Goal: Task Accomplishment & Management: Complete application form

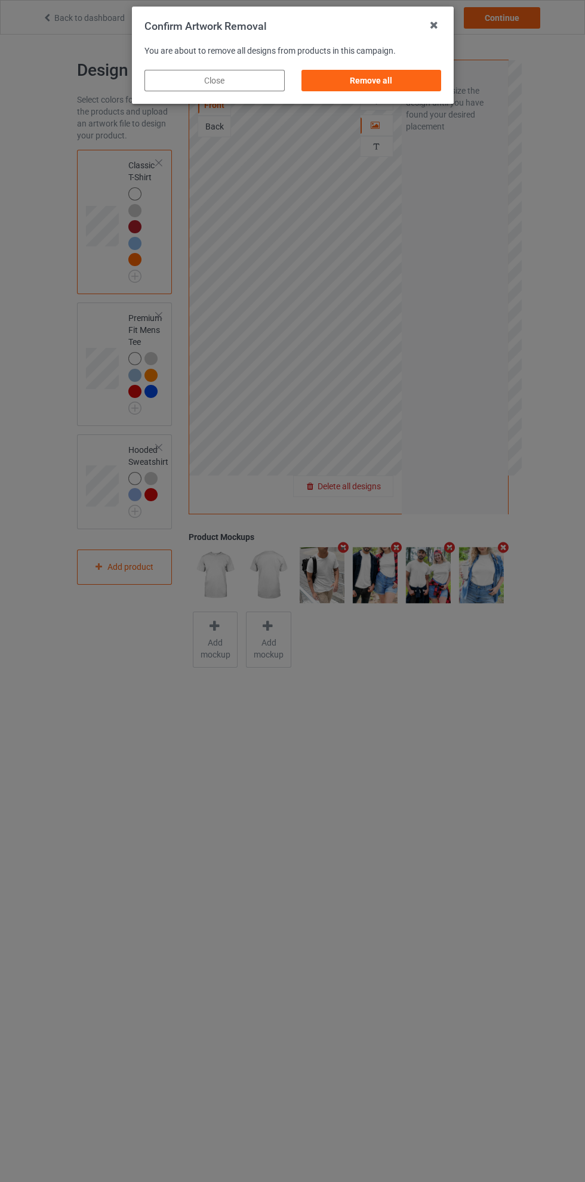
click at [404, 82] on div "Remove all" at bounding box center [371, 80] width 140 height 21
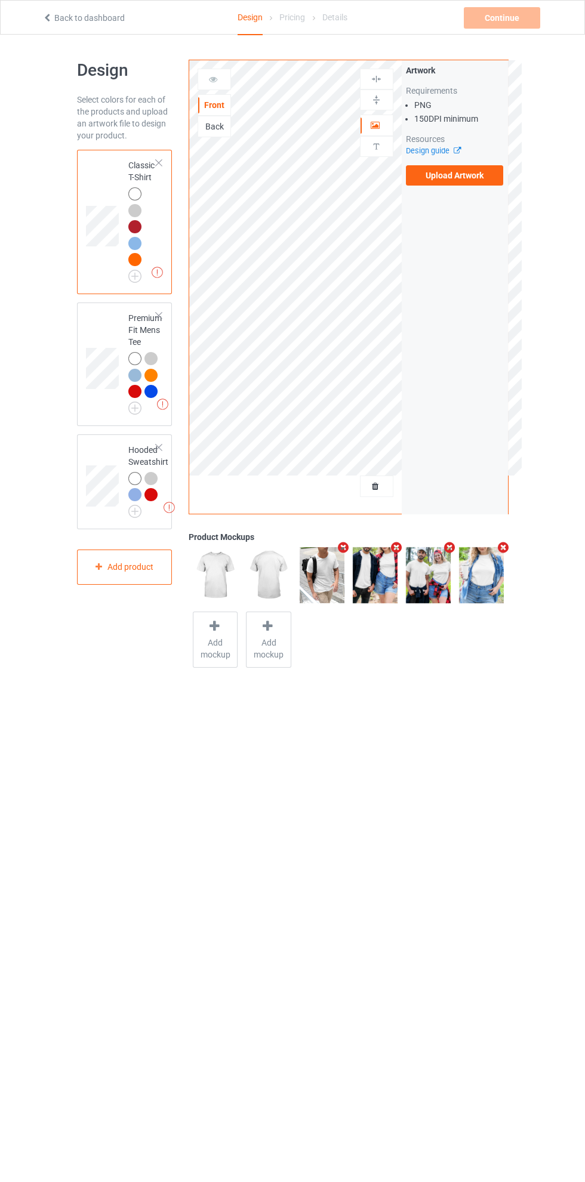
click at [479, 177] on label "Upload Artwork" at bounding box center [455, 175] width 98 height 20
click at [0, 0] on input "Upload Artwork" at bounding box center [0, 0] width 0 height 0
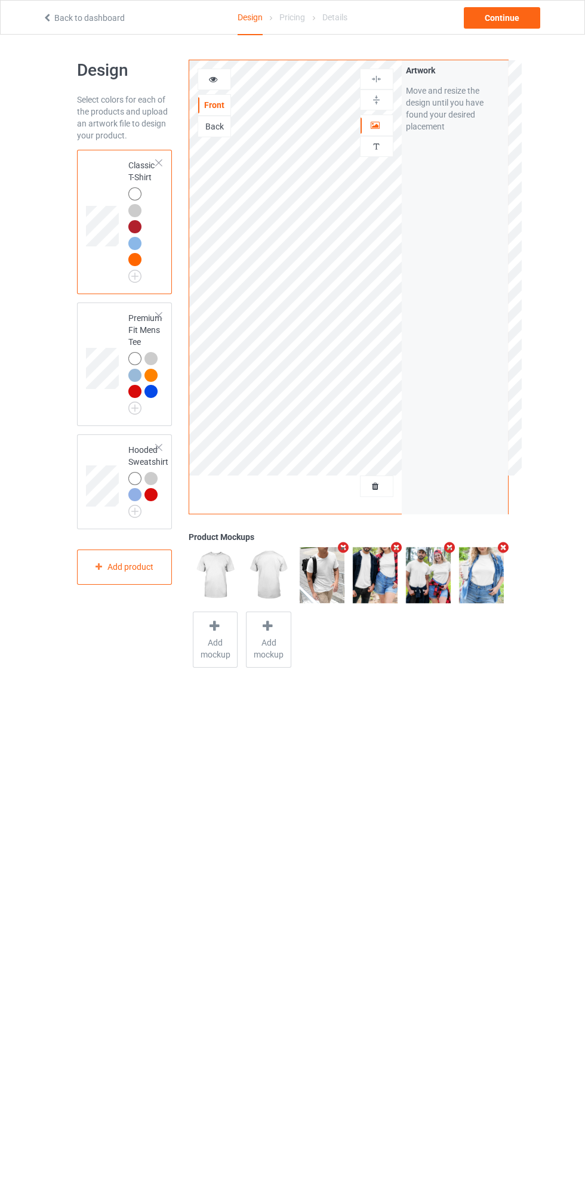
click at [0, 0] on img at bounding box center [0, 0] width 0 height 0
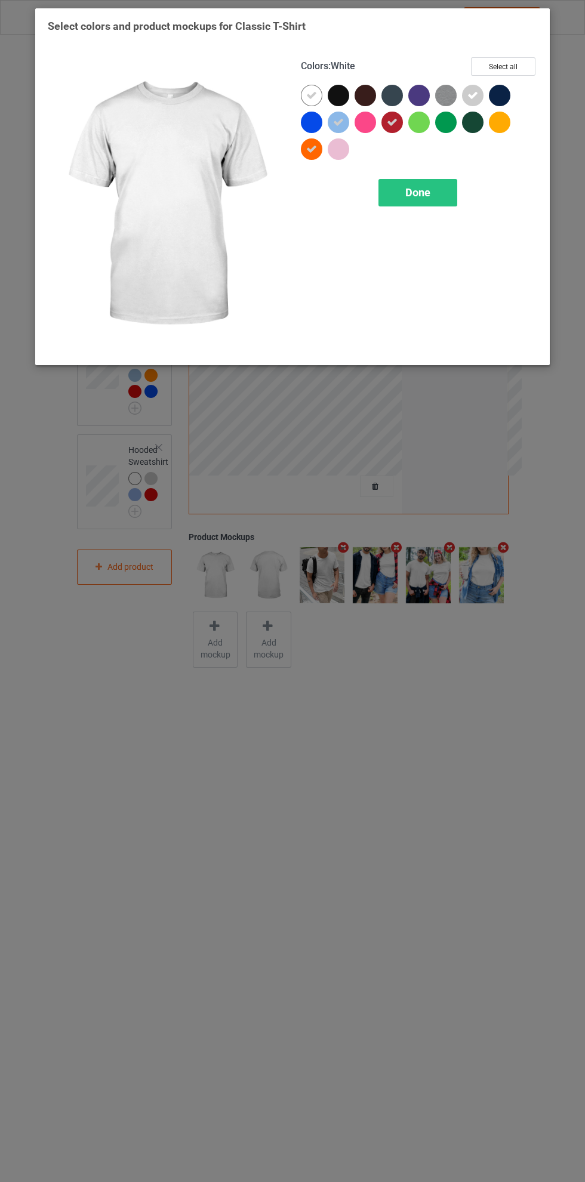
click at [346, 97] on div at bounding box center [338, 95] width 21 height 21
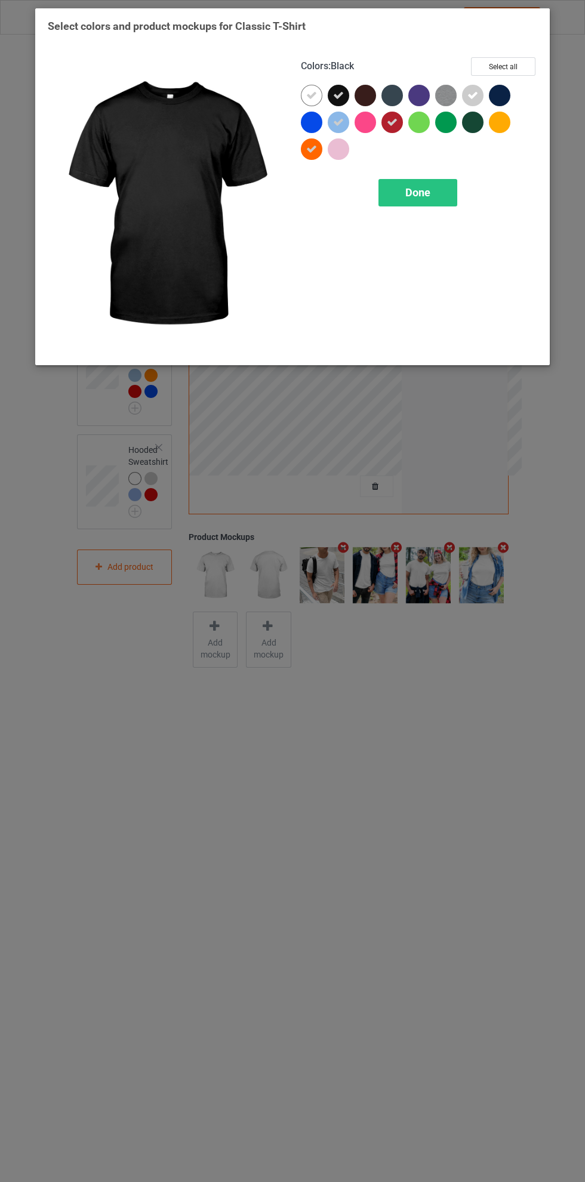
click at [311, 94] on icon at bounding box center [311, 95] width 11 height 11
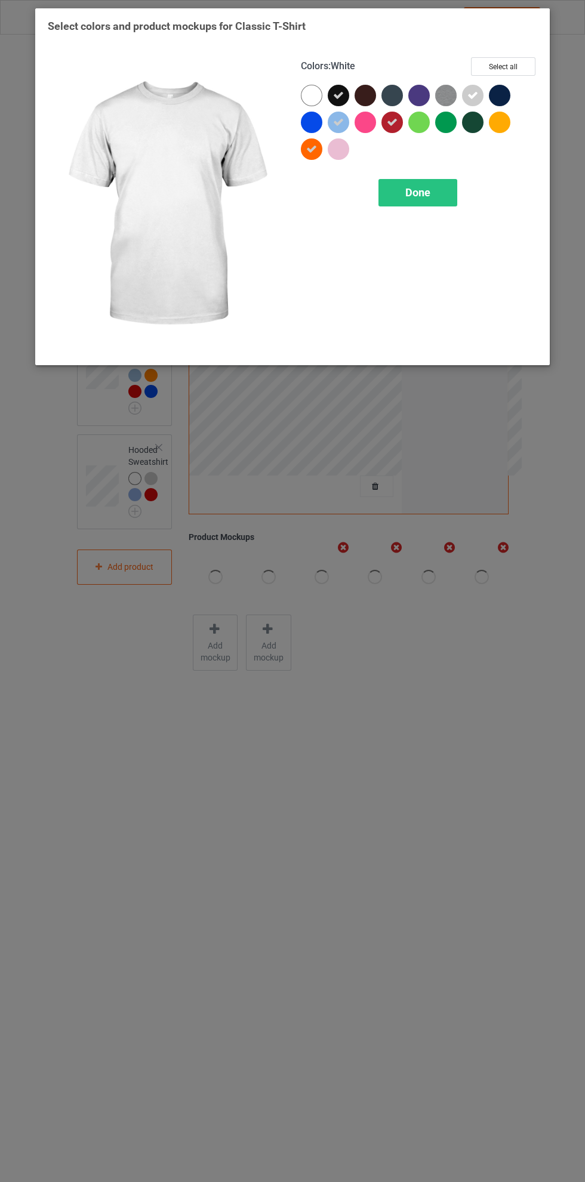
click at [401, 87] on div at bounding box center [394, 98] width 27 height 27
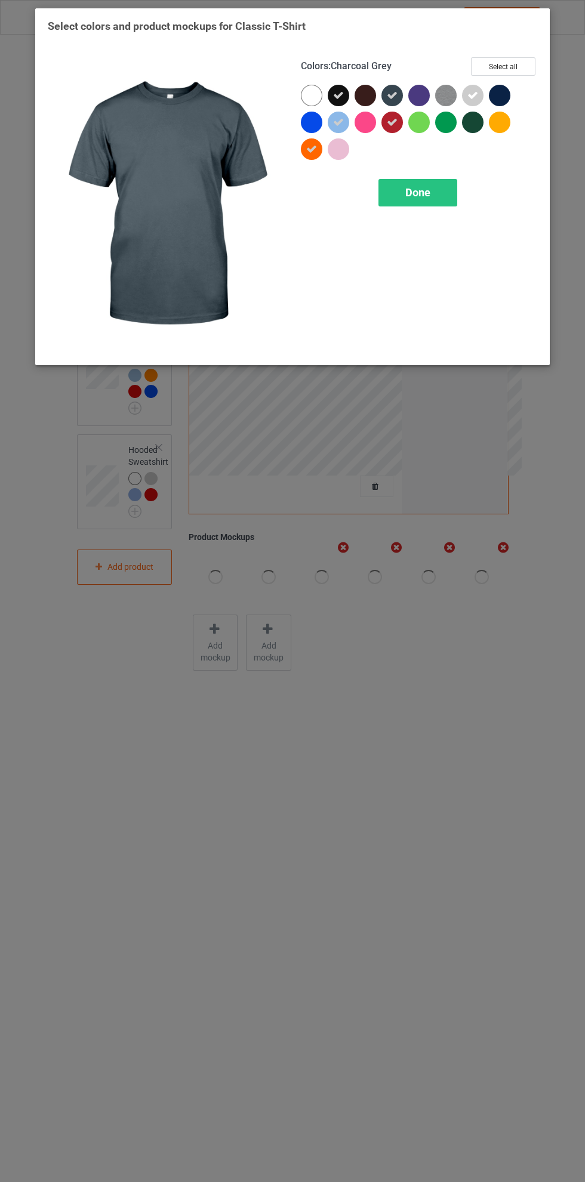
click at [338, 95] on icon at bounding box center [338, 95] width 11 height 11
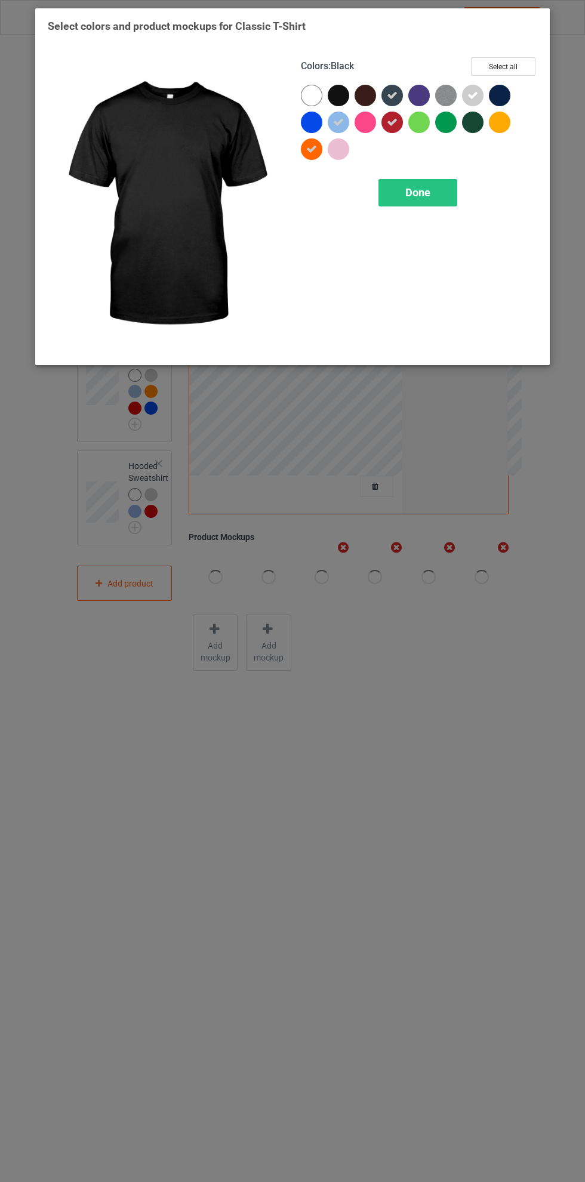
click at [312, 149] on icon at bounding box center [311, 149] width 11 height 11
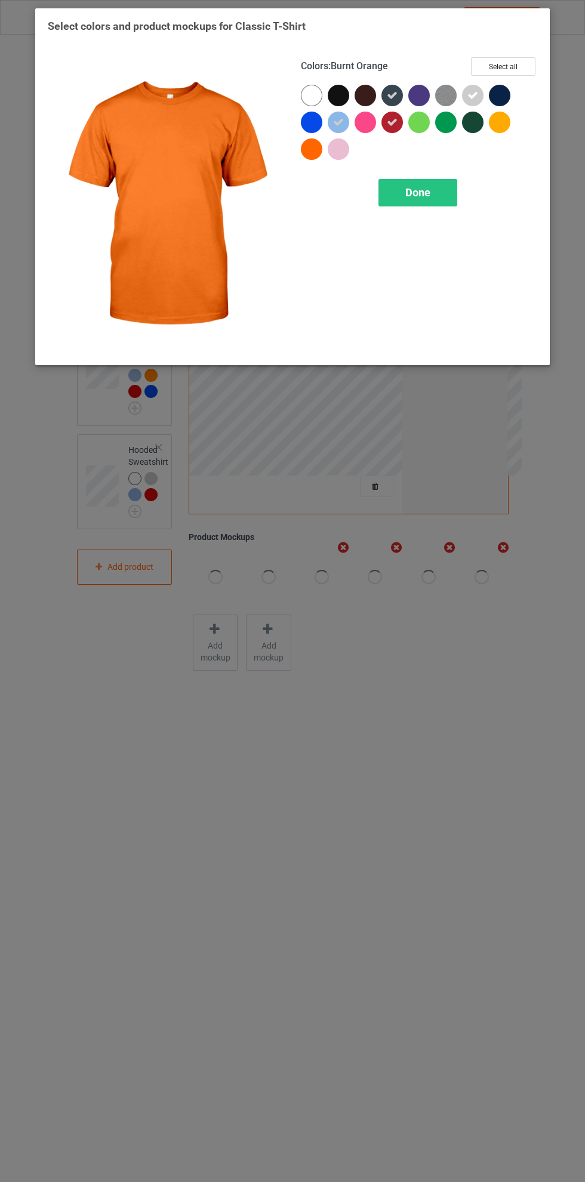
click at [477, 94] on icon at bounding box center [472, 95] width 11 height 11
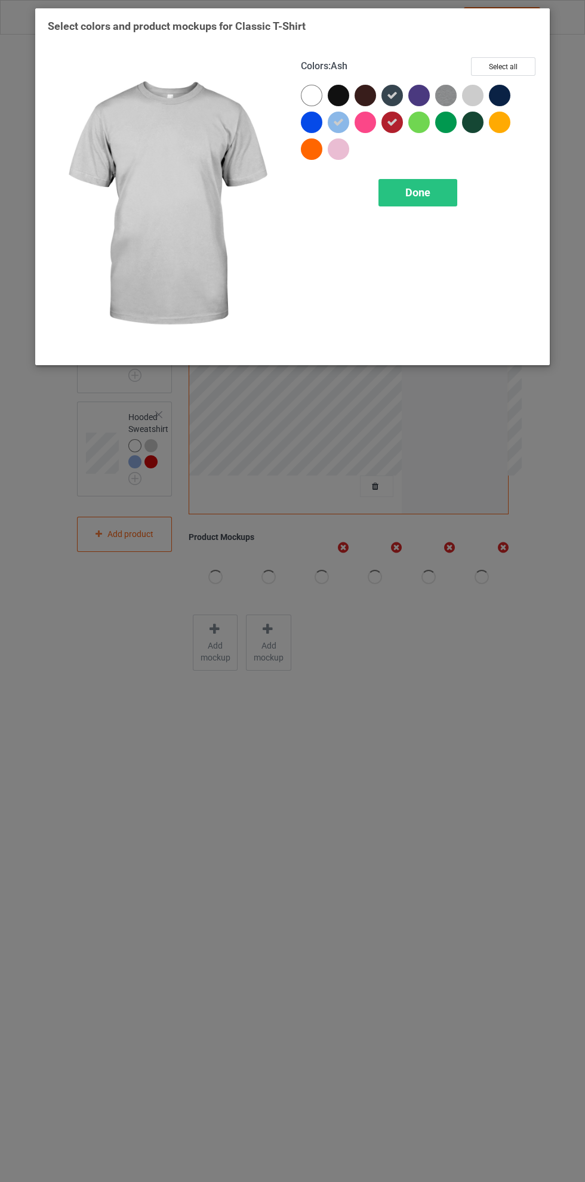
click at [509, 93] on div at bounding box center [499, 95] width 21 height 21
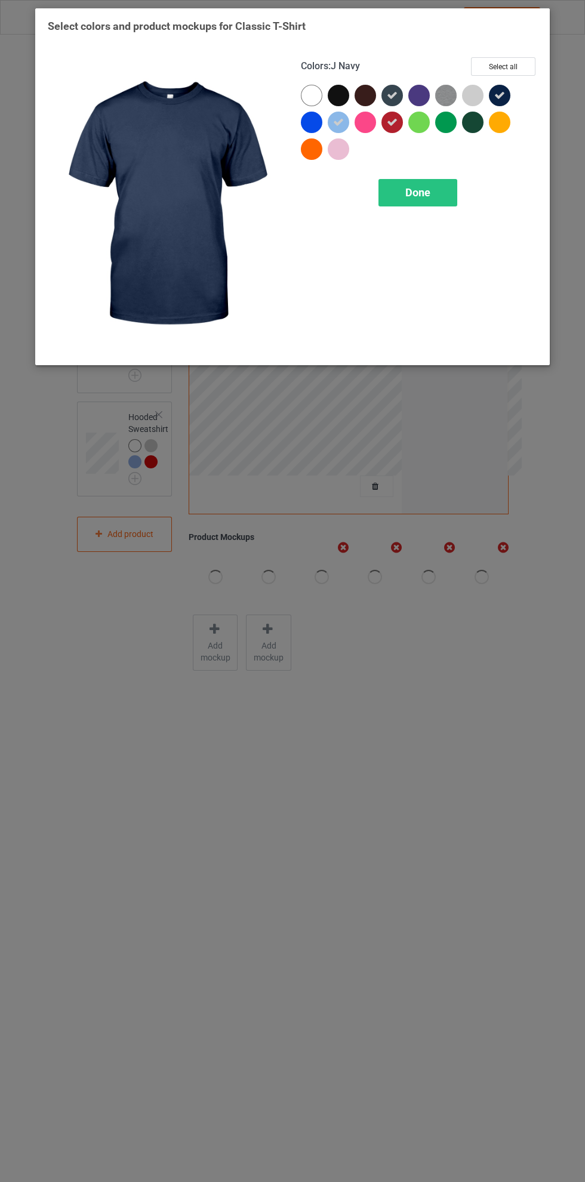
click at [346, 91] on div at bounding box center [338, 95] width 21 height 21
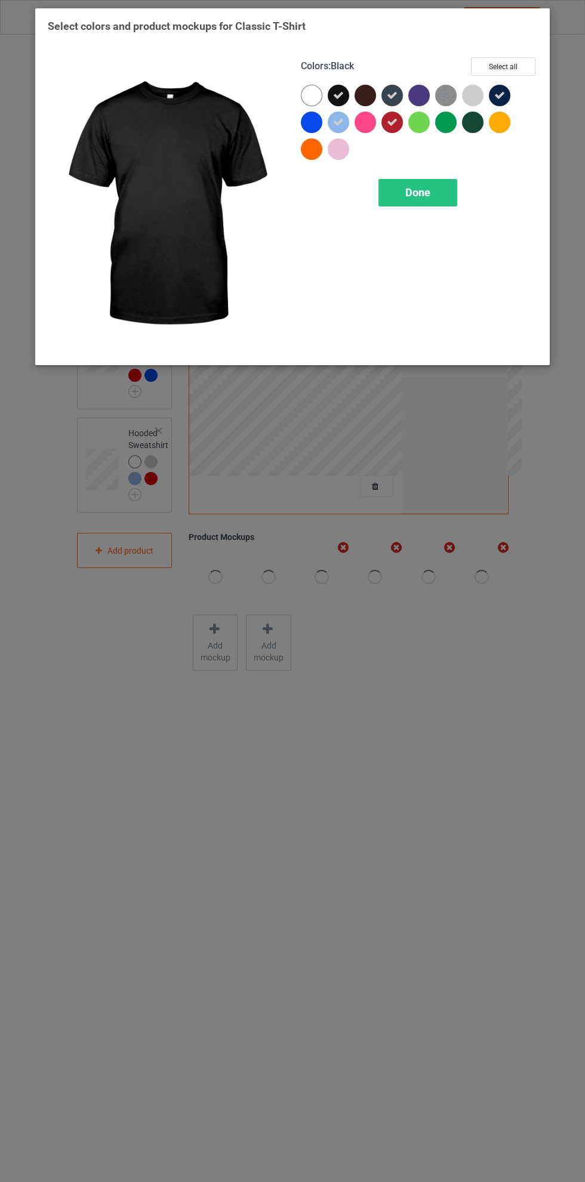
click at [392, 122] on icon at bounding box center [392, 122] width 11 height 11
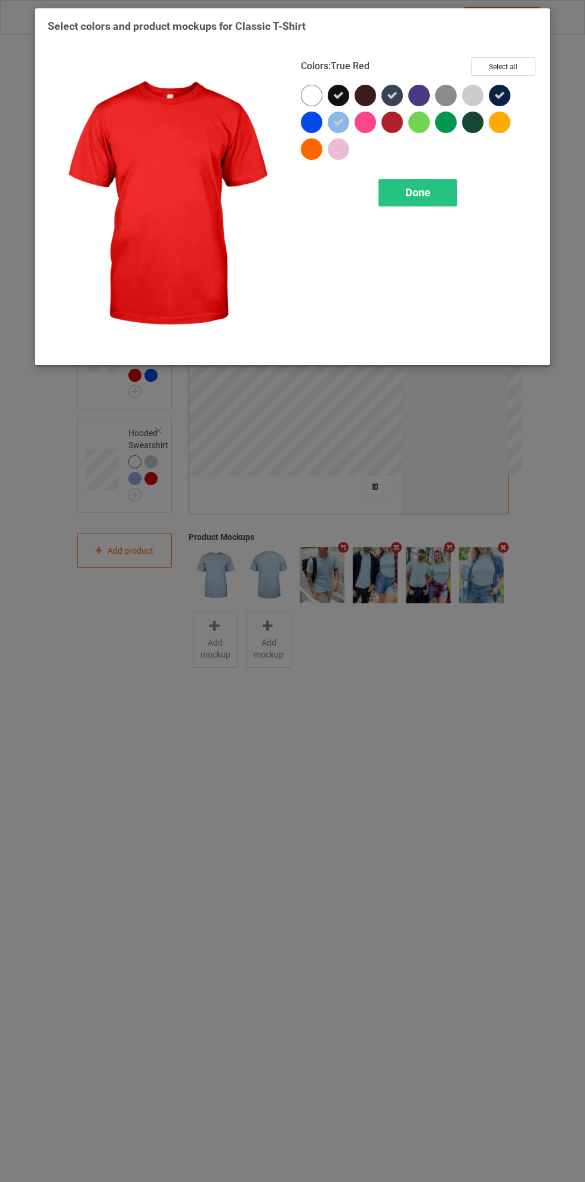
click at [339, 122] on icon at bounding box center [338, 122] width 11 height 11
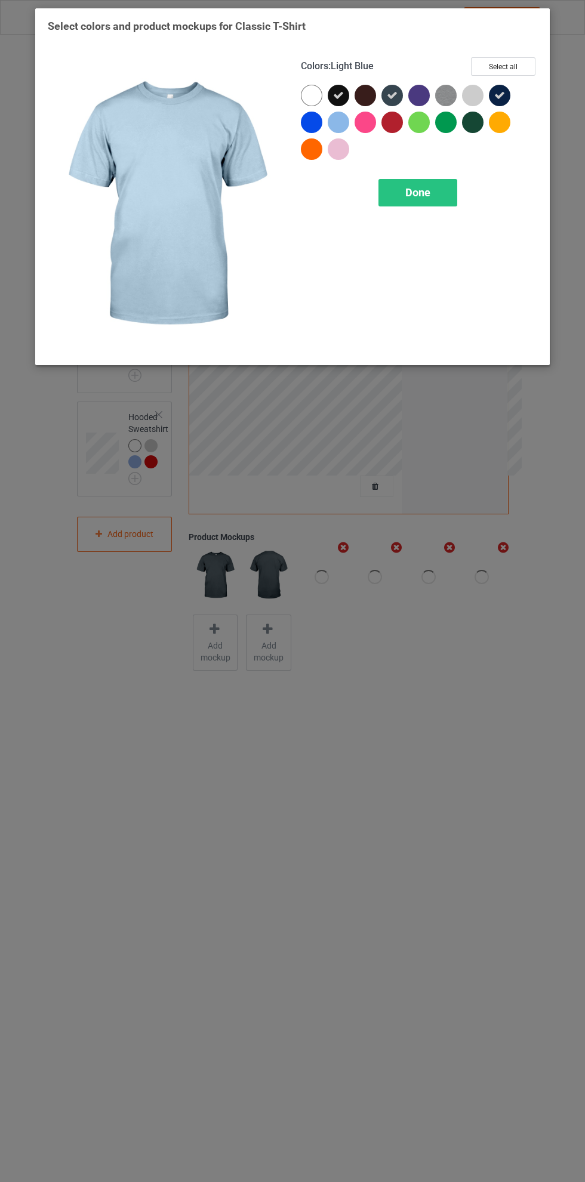
click at [442, 183] on div "Done" at bounding box center [417, 192] width 79 height 27
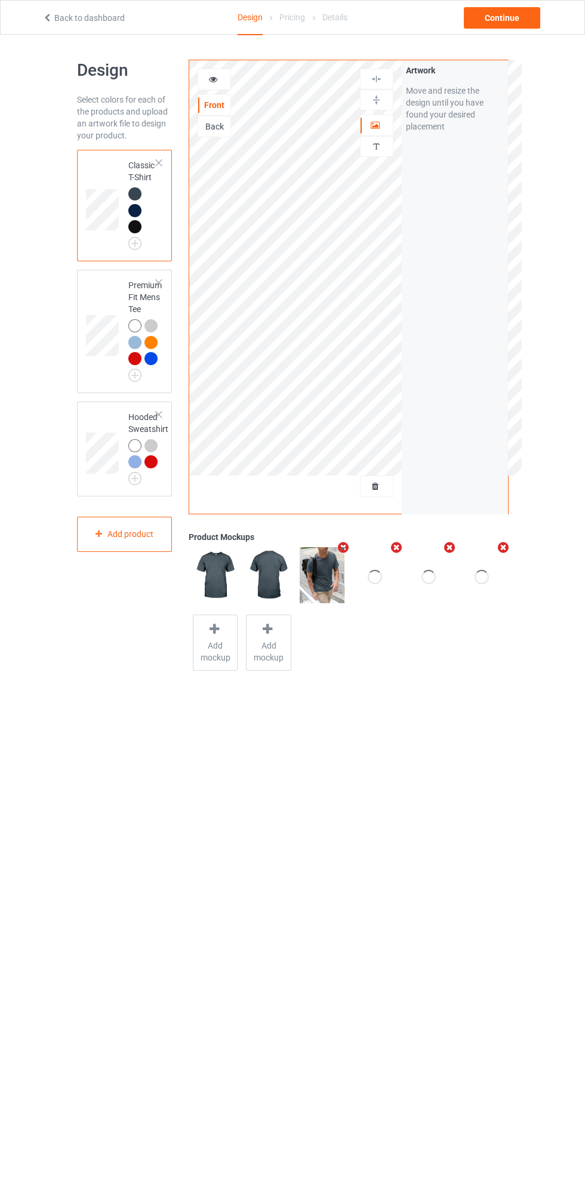
click at [0, 0] on img at bounding box center [0, 0] width 0 height 0
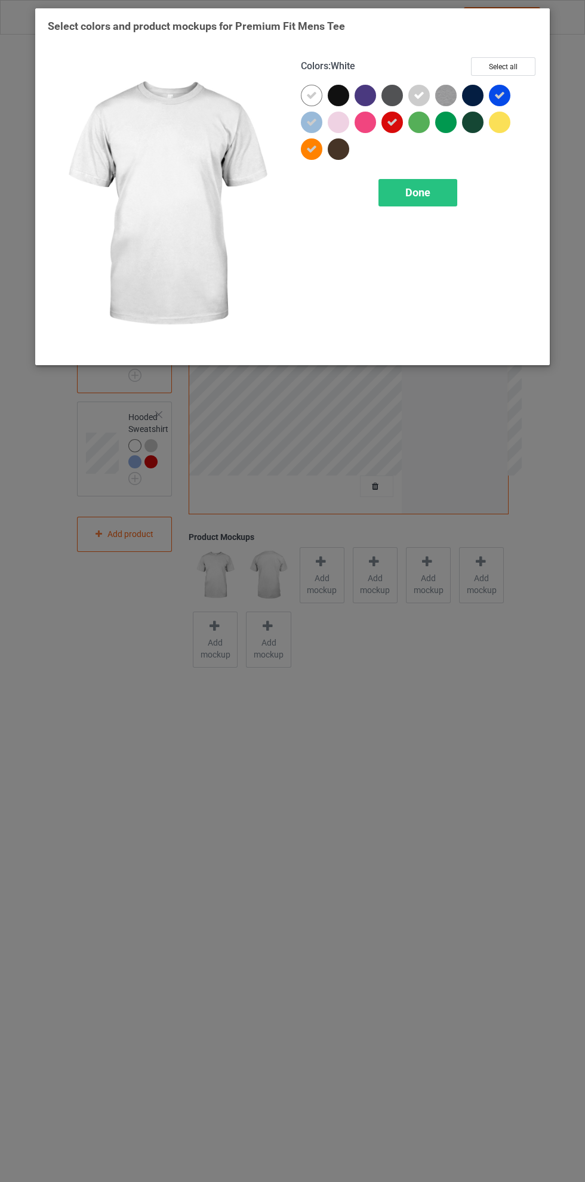
click at [352, 93] on div at bounding box center [341, 98] width 27 height 27
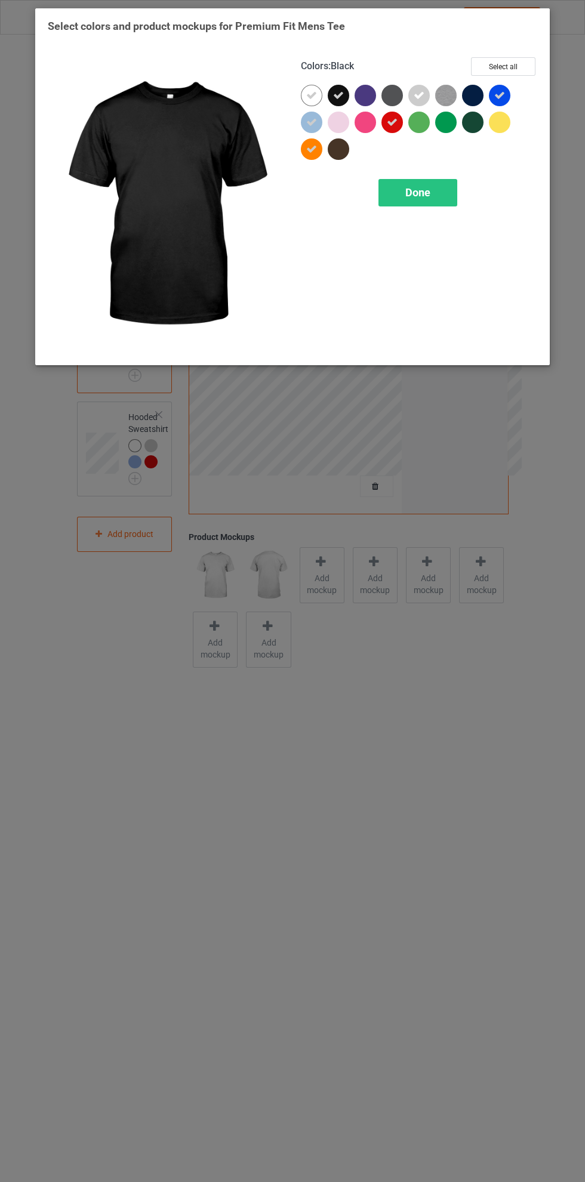
click at [312, 91] on icon at bounding box center [311, 95] width 11 height 11
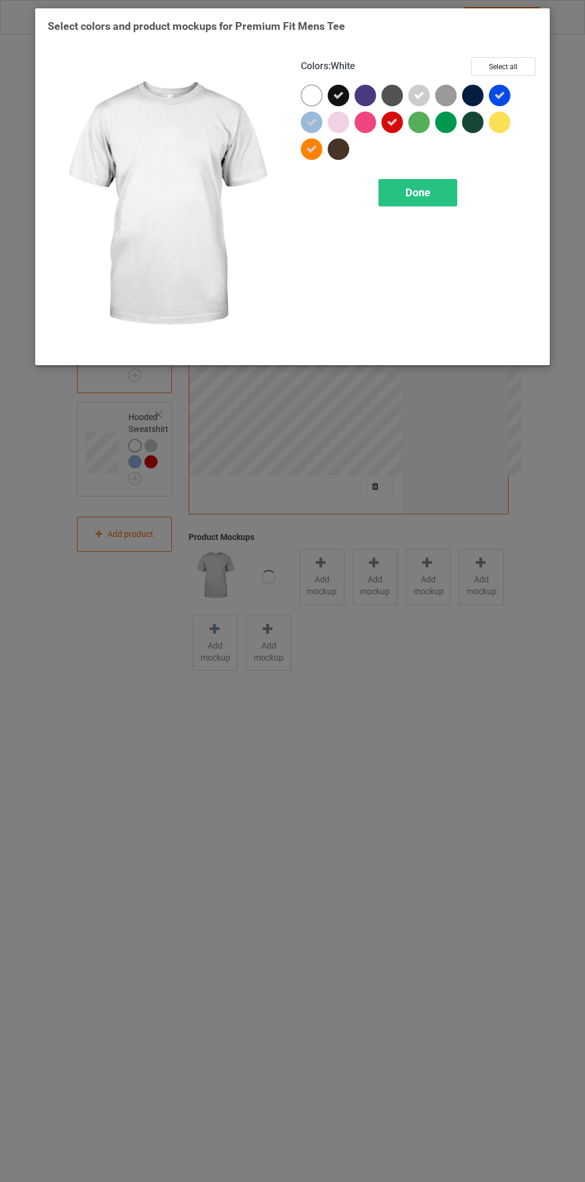
click at [476, 92] on div at bounding box center [472, 95] width 21 height 21
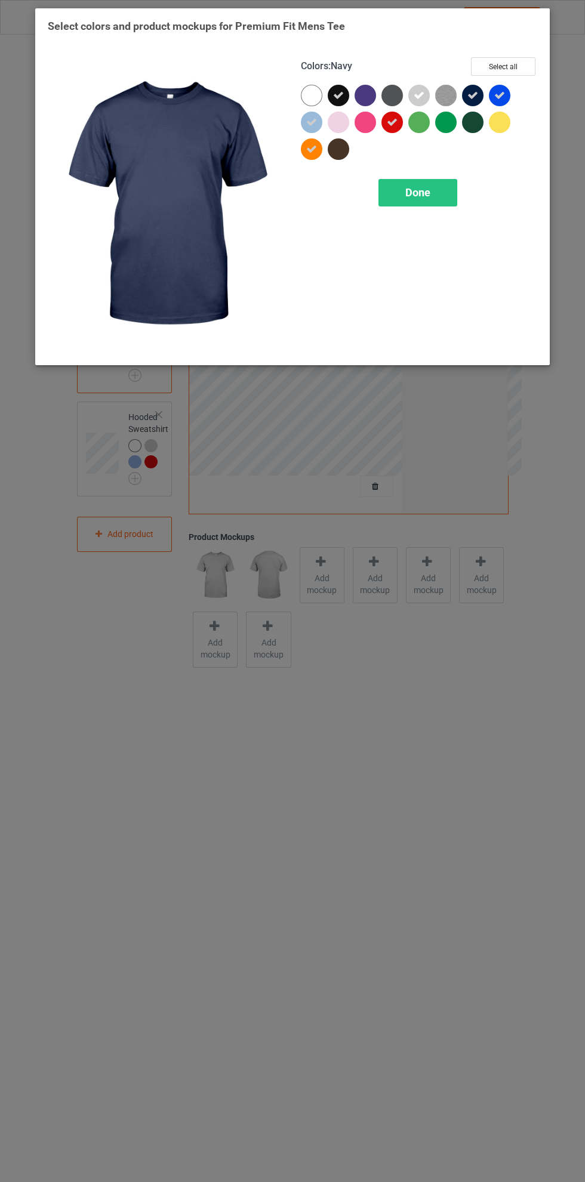
click at [404, 97] on div at bounding box center [394, 98] width 27 height 27
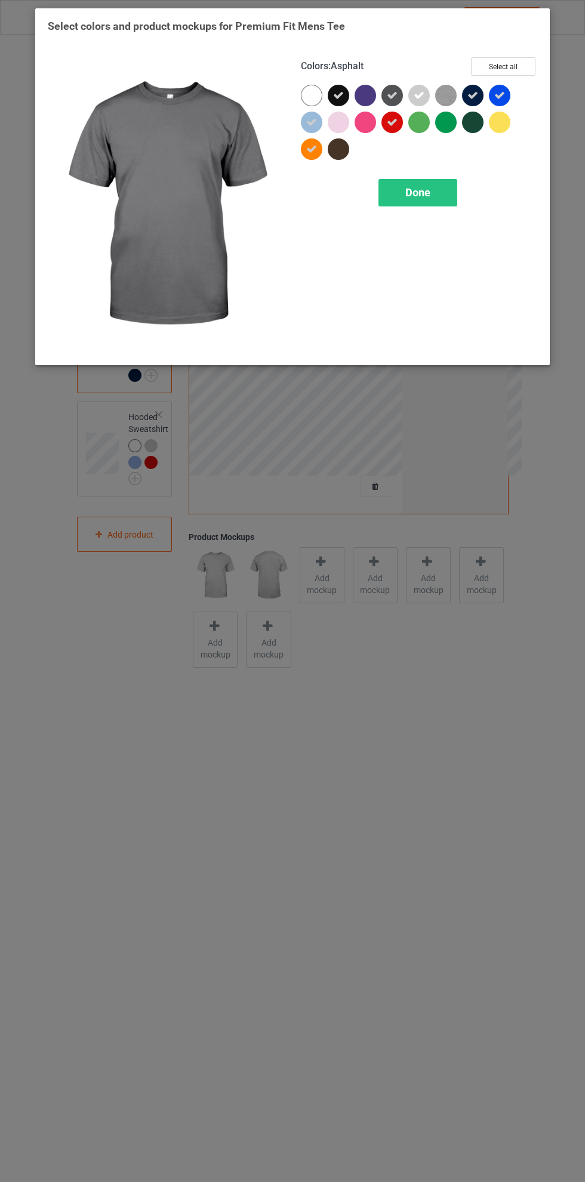
click at [338, 98] on icon at bounding box center [338, 95] width 11 height 11
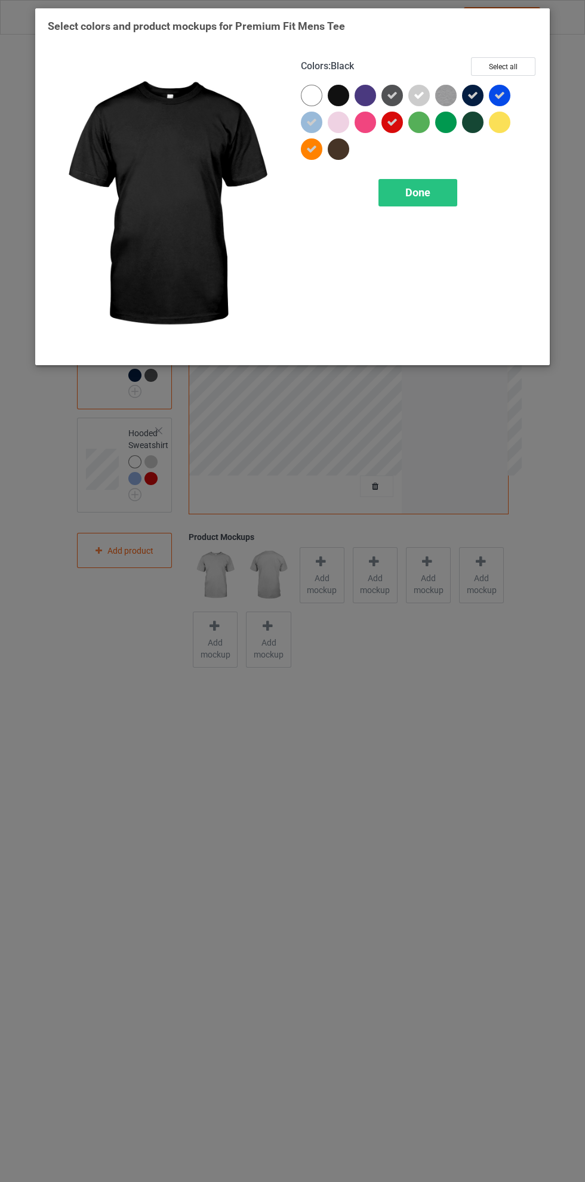
click at [343, 91] on div at bounding box center [338, 95] width 21 height 21
click at [374, 95] on div at bounding box center [365, 95] width 21 height 21
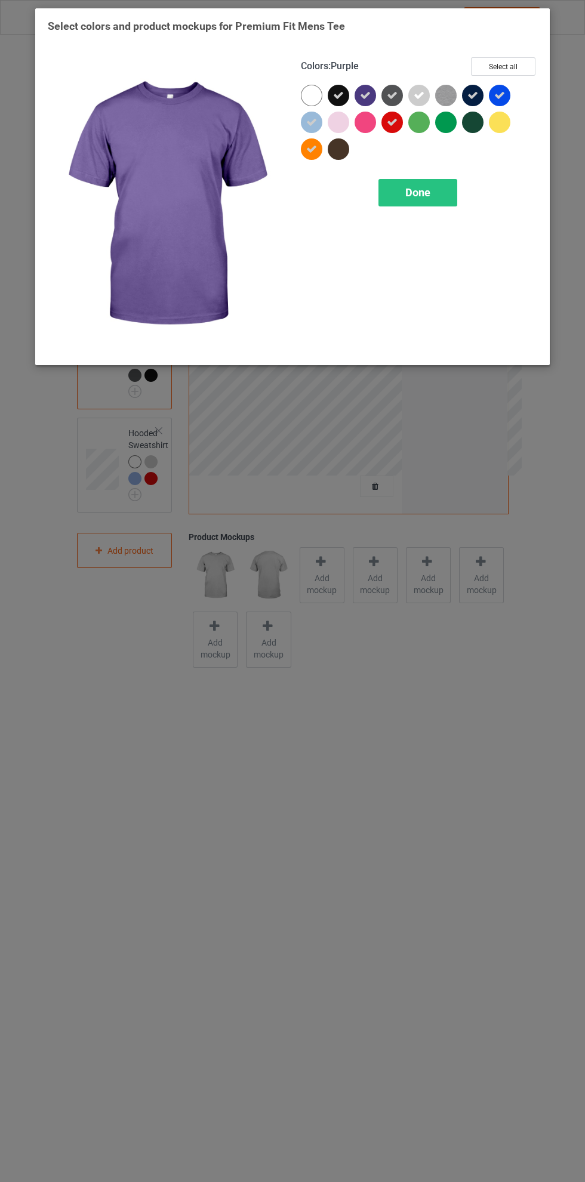
click at [491, 128] on div at bounding box center [502, 125] width 27 height 27
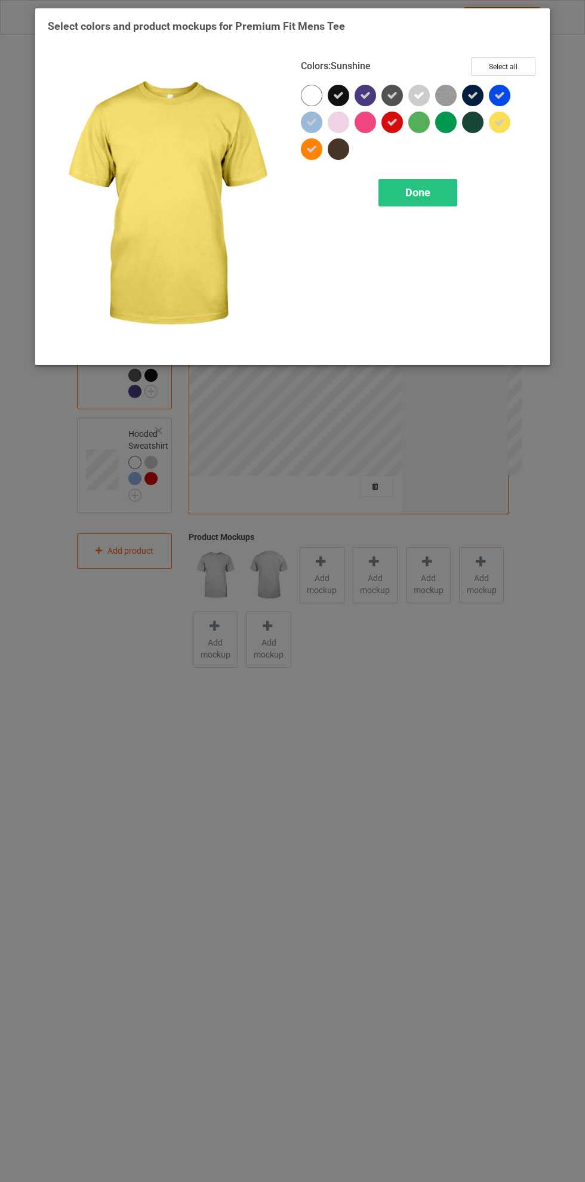
click at [312, 149] on icon at bounding box center [311, 149] width 11 height 11
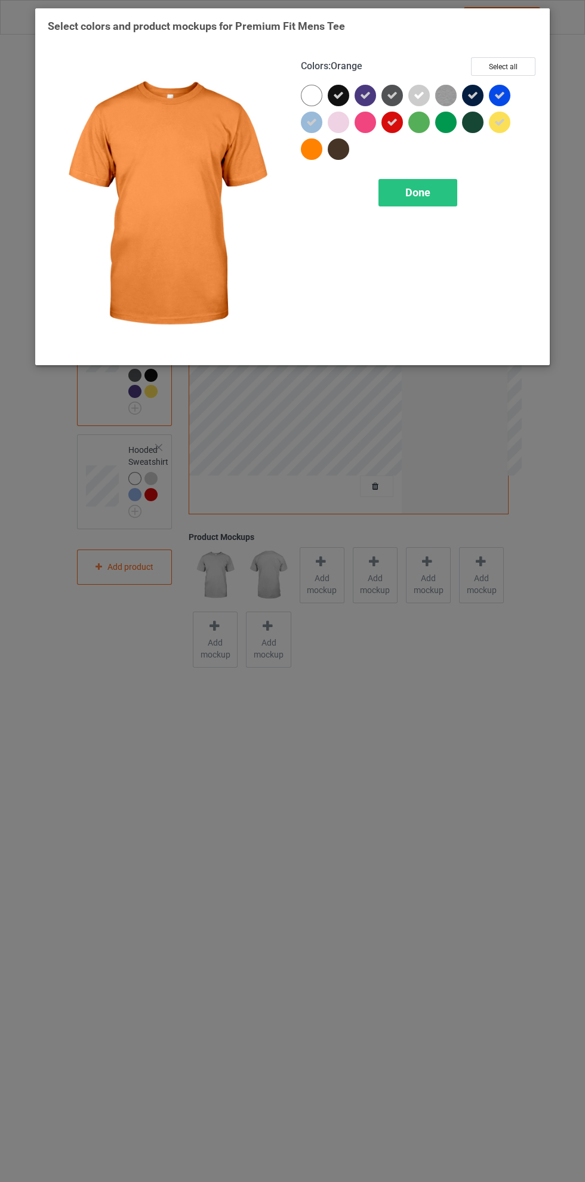
click at [392, 122] on icon at bounding box center [392, 122] width 11 height 11
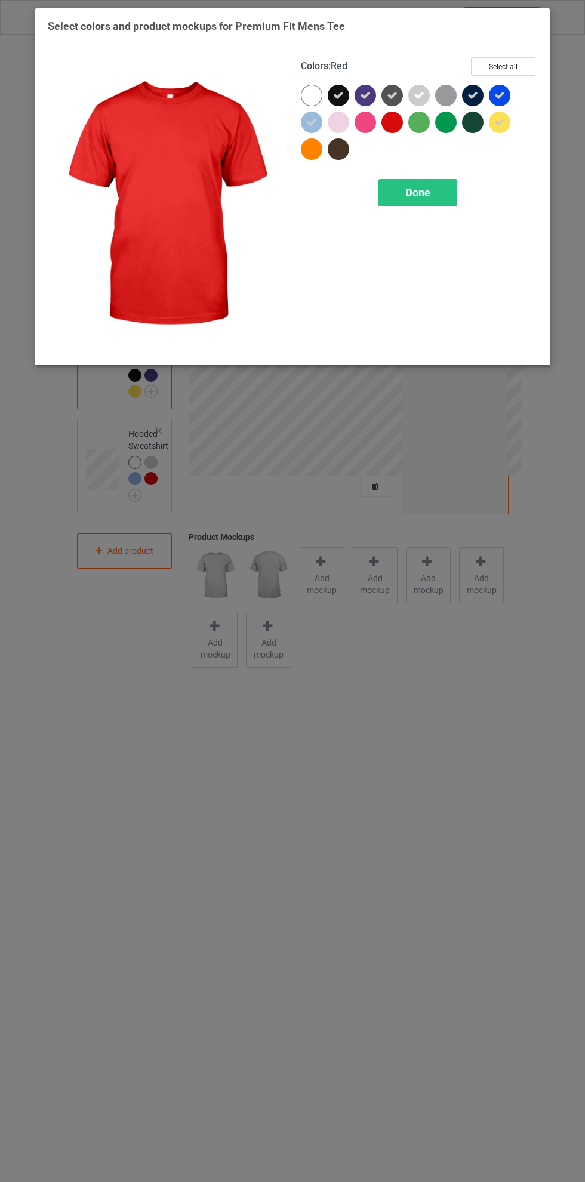
click at [435, 188] on div "Done" at bounding box center [417, 192] width 79 height 27
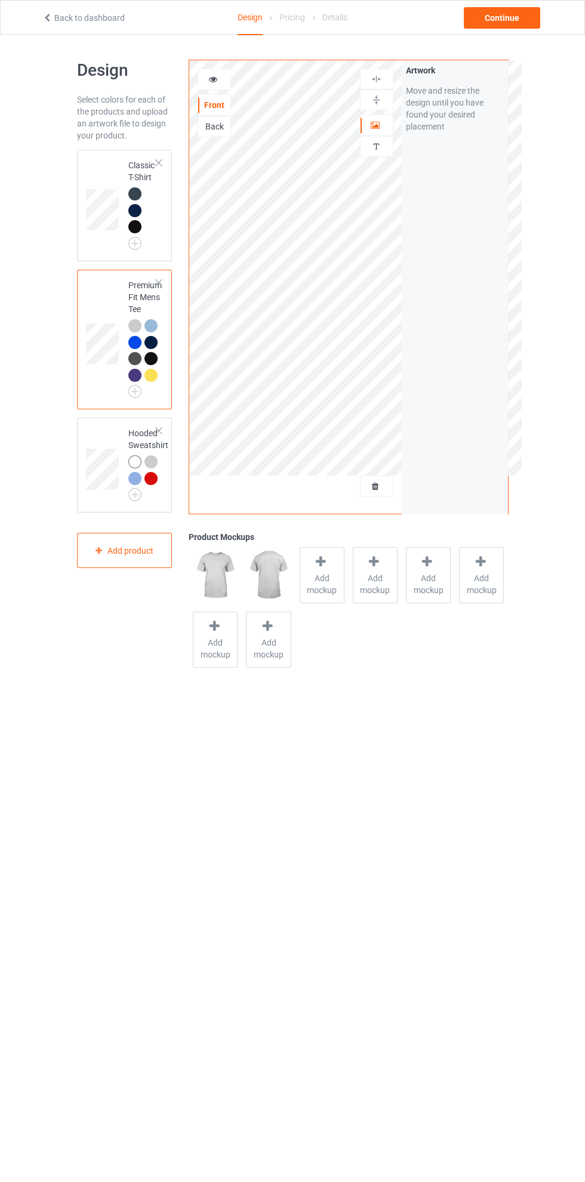
click at [152, 483] on div at bounding box center [150, 478] width 13 height 13
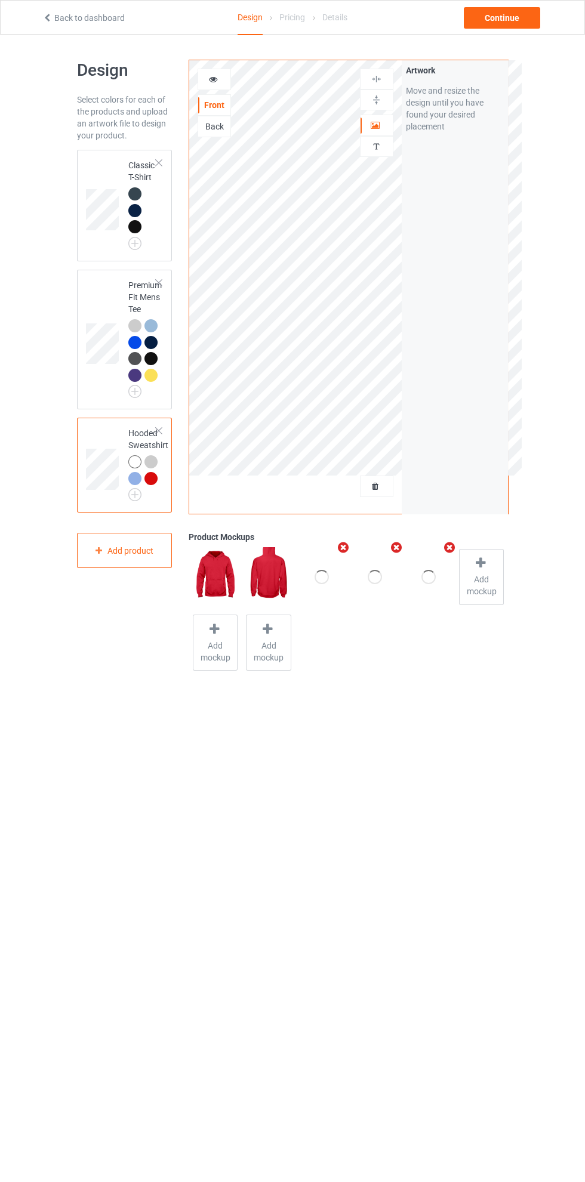
click at [0, 0] on img at bounding box center [0, 0] width 0 height 0
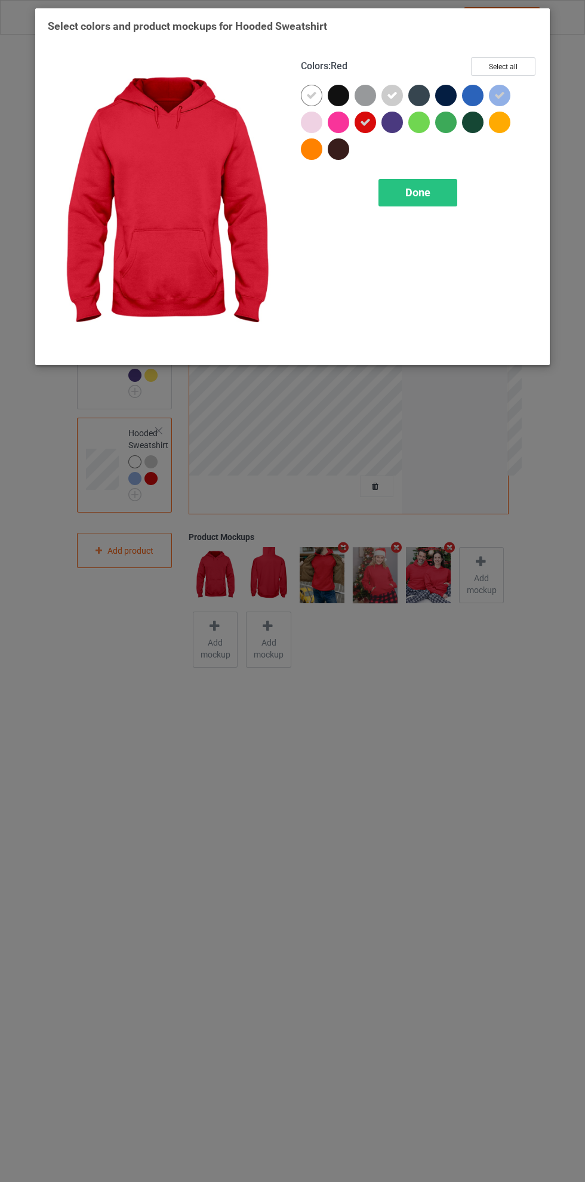
click at [426, 91] on div at bounding box center [418, 95] width 21 height 21
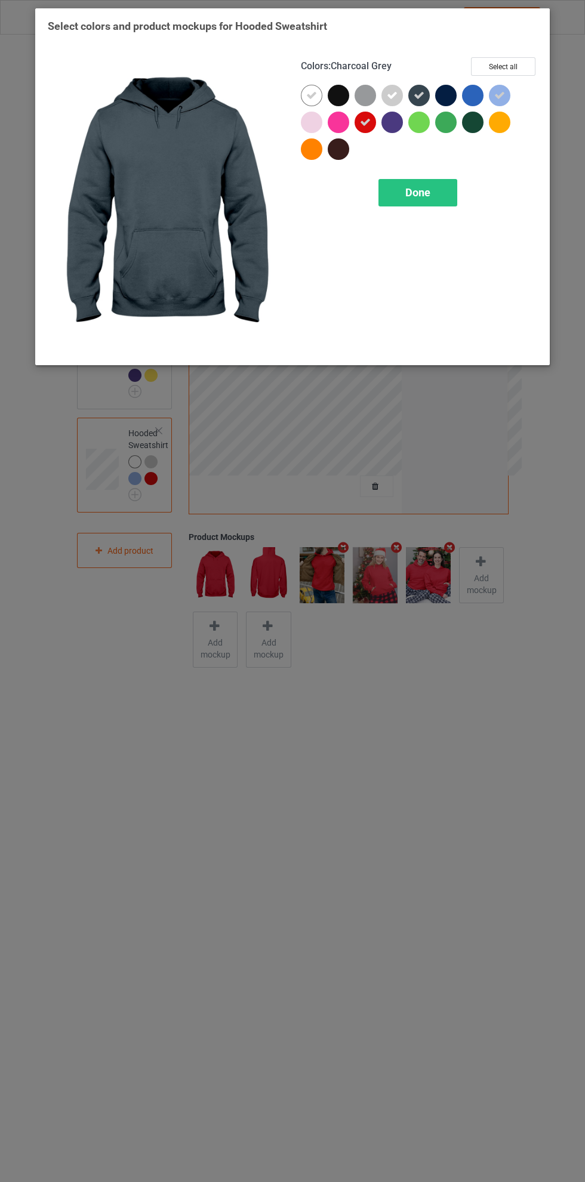
click at [312, 95] on icon at bounding box center [311, 95] width 11 height 11
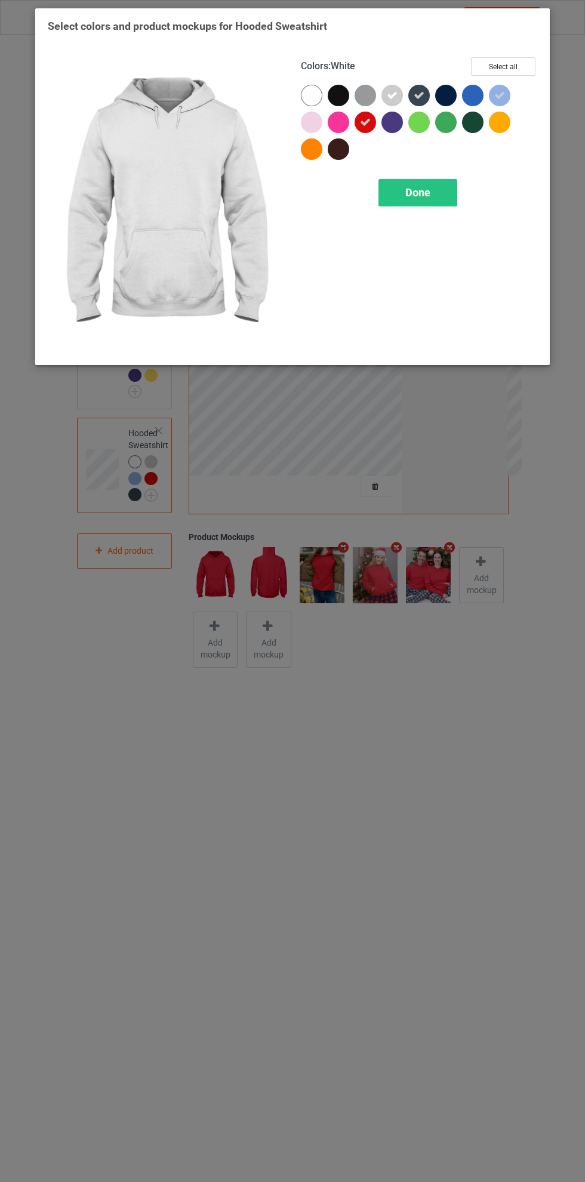
click at [341, 97] on div at bounding box center [338, 95] width 21 height 21
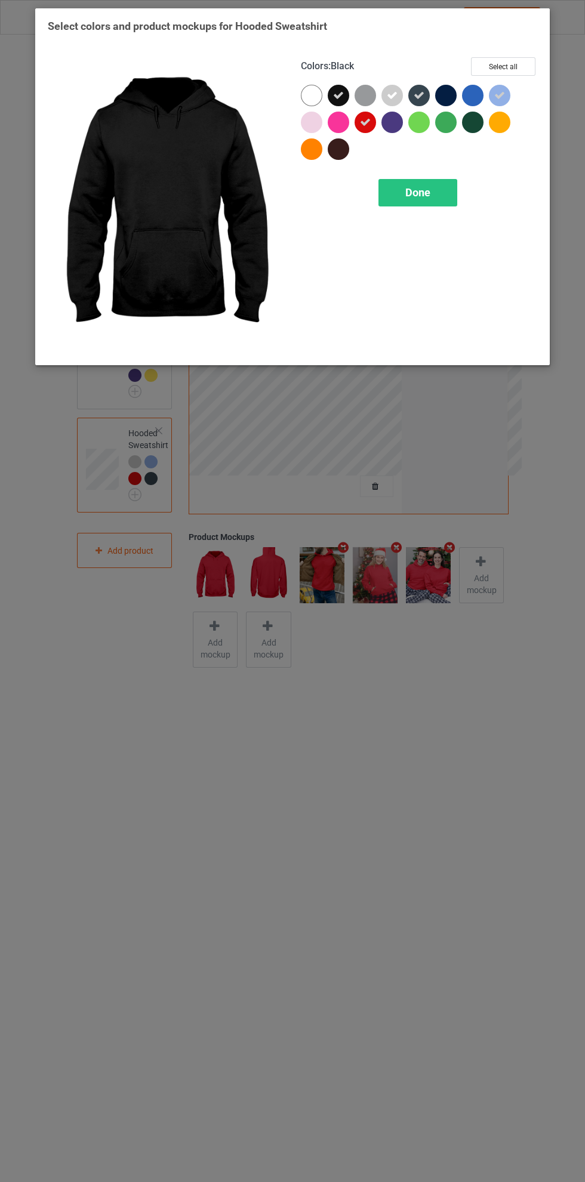
click at [452, 95] on div at bounding box center [445, 95] width 21 height 21
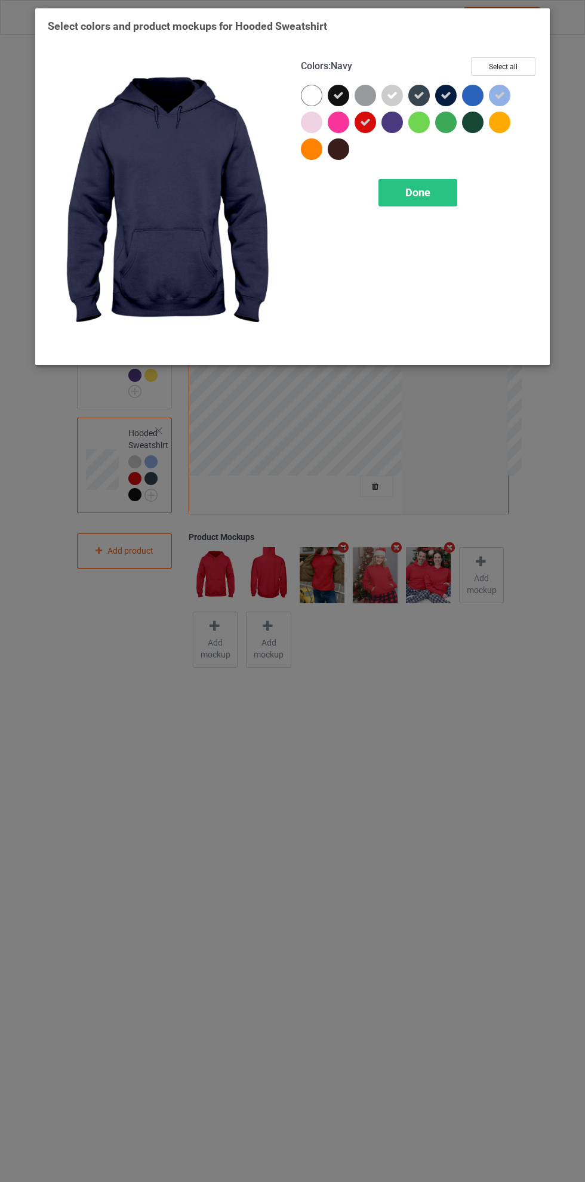
click at [481, 97] on div at bounding box center [472, 95] width 21 height 21
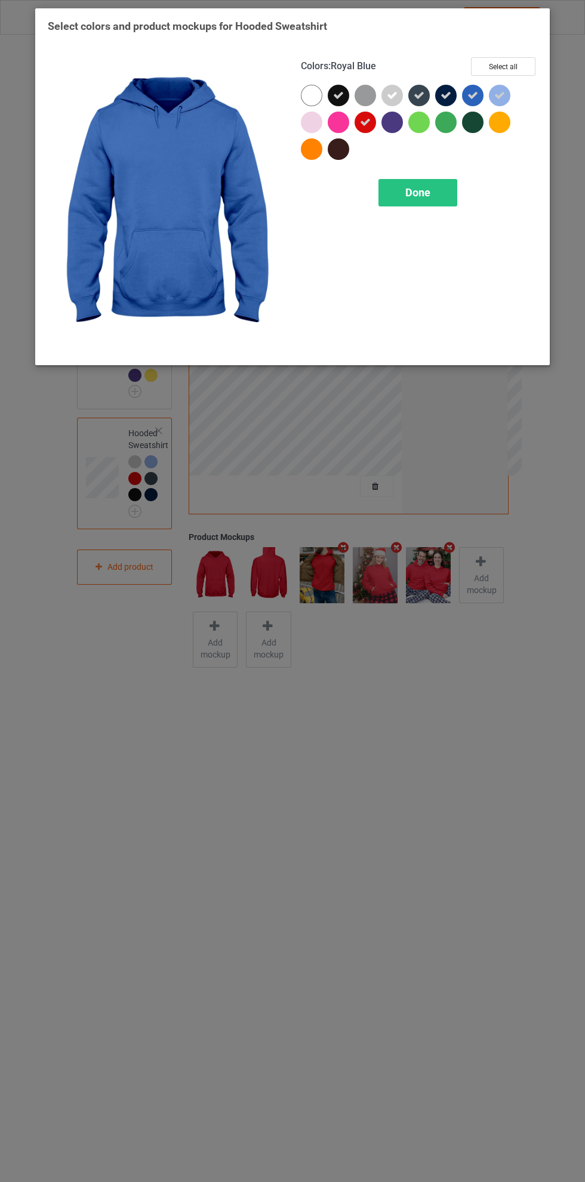
click at [482, 128] on div at bounding box center [475, 125] width 27 height 27
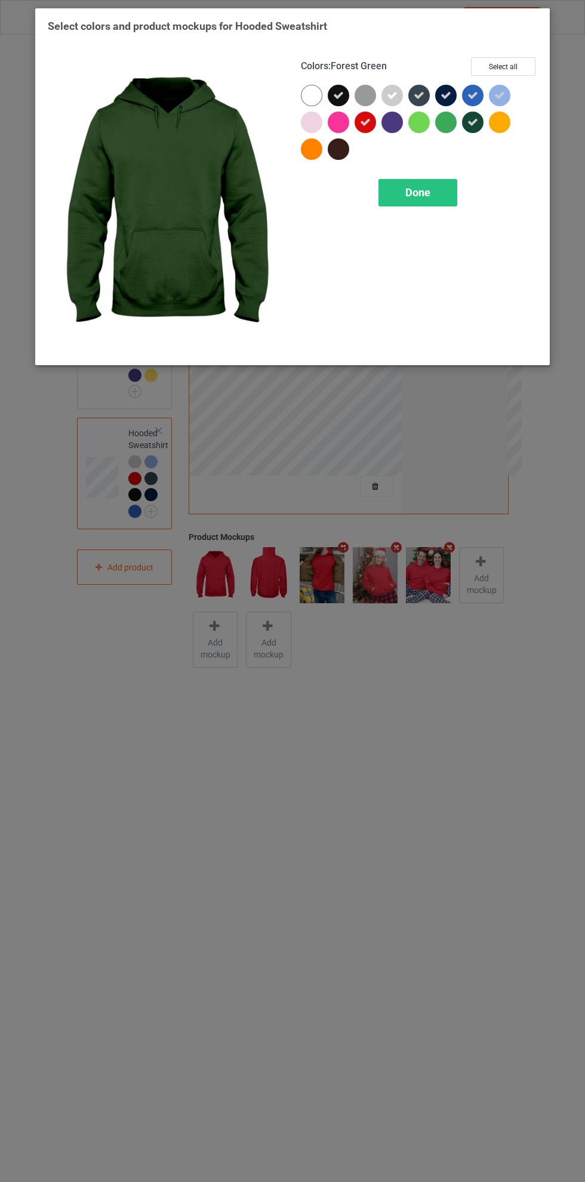
click at [404, 123] on div at bounding box center [394, 125] width 27 height 27
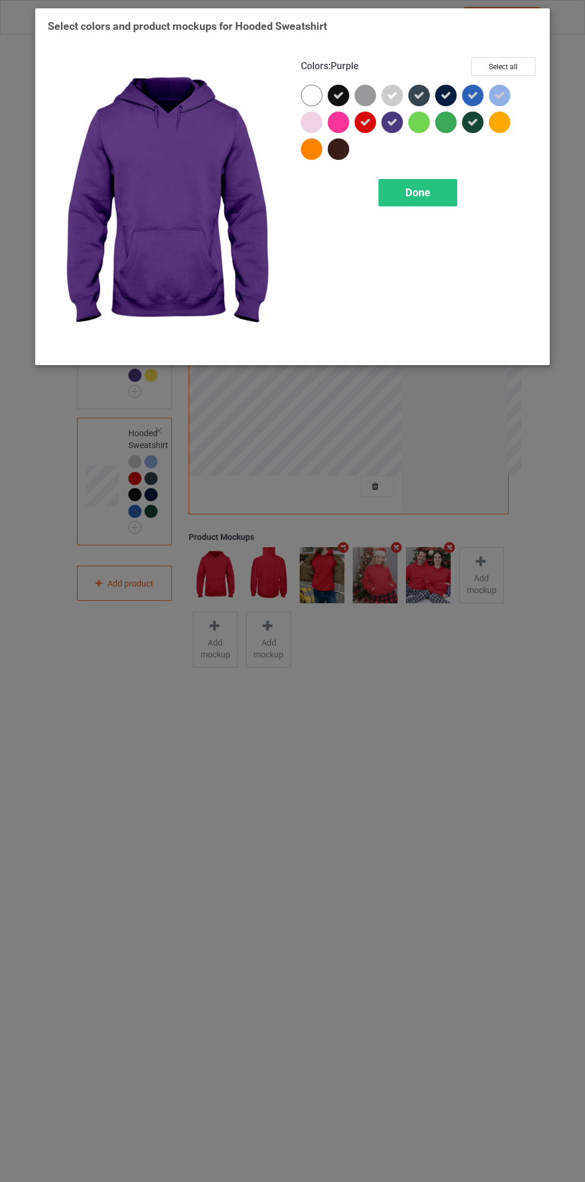
click at [365, 122] on icon at bounding box center [365, 122] width 11 height 11
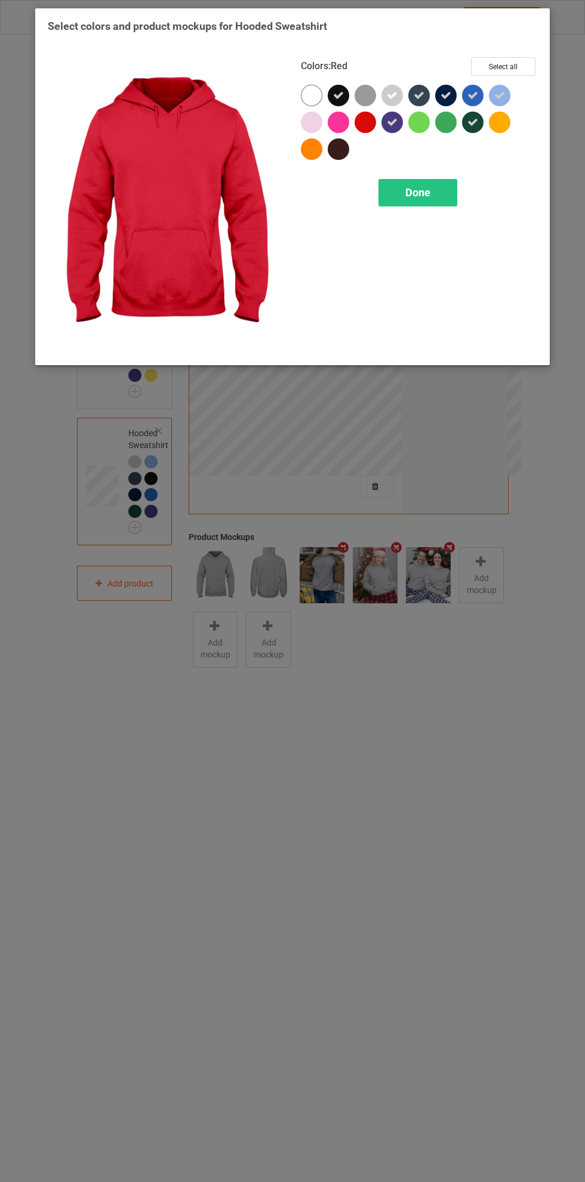
click at [348, 146] on div at bounding box center [338, 148] width 21 height 21
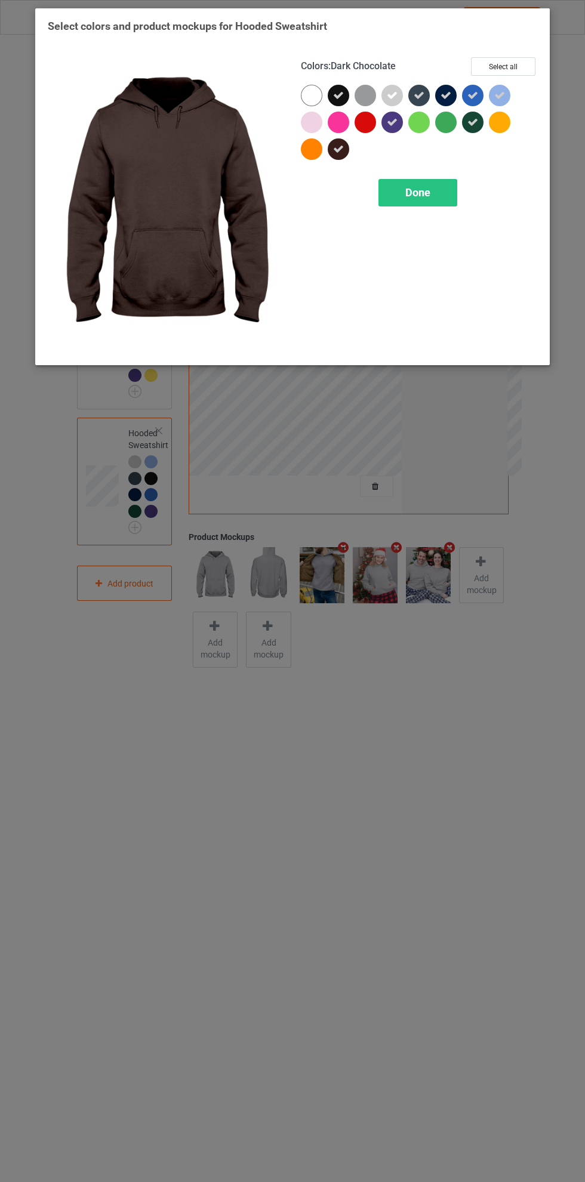
click at [433, 186] on div "Done" at bounding box center [417, 192] width 79 height 27
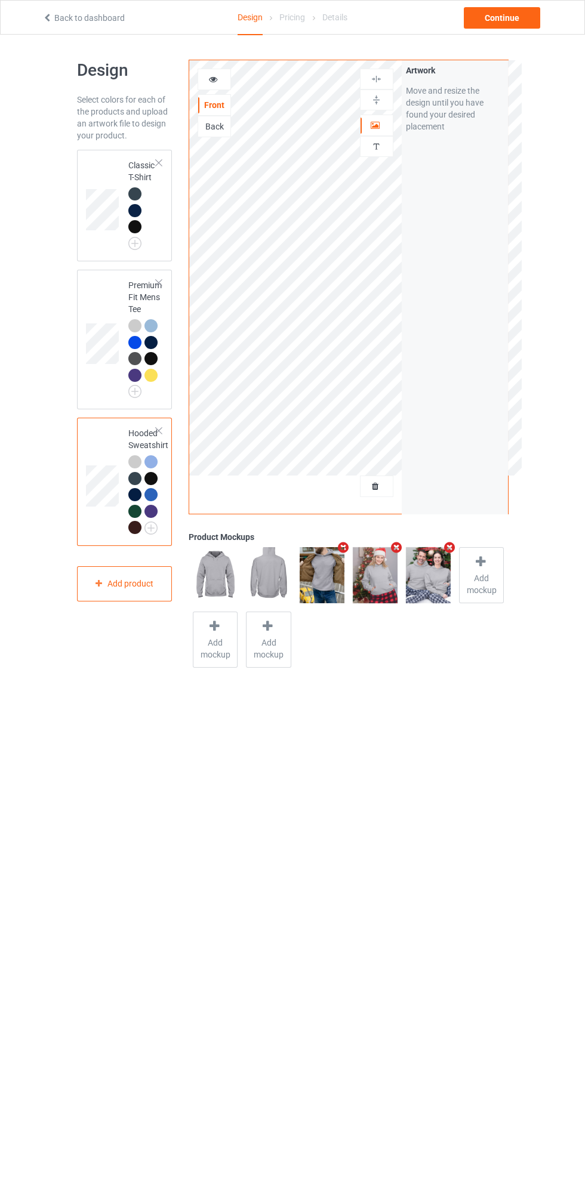
click at [106, 156] on td at bounding box center [104, 206] width 36 height 102
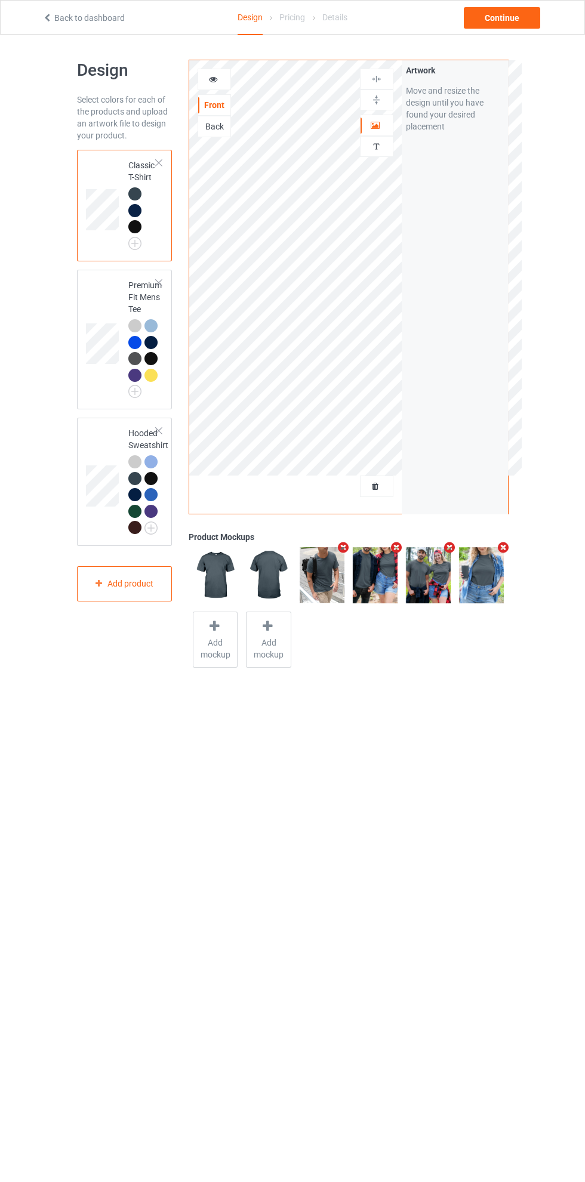
click at [105, 433] on td at bounding box center [104, 482] width 36 height 119
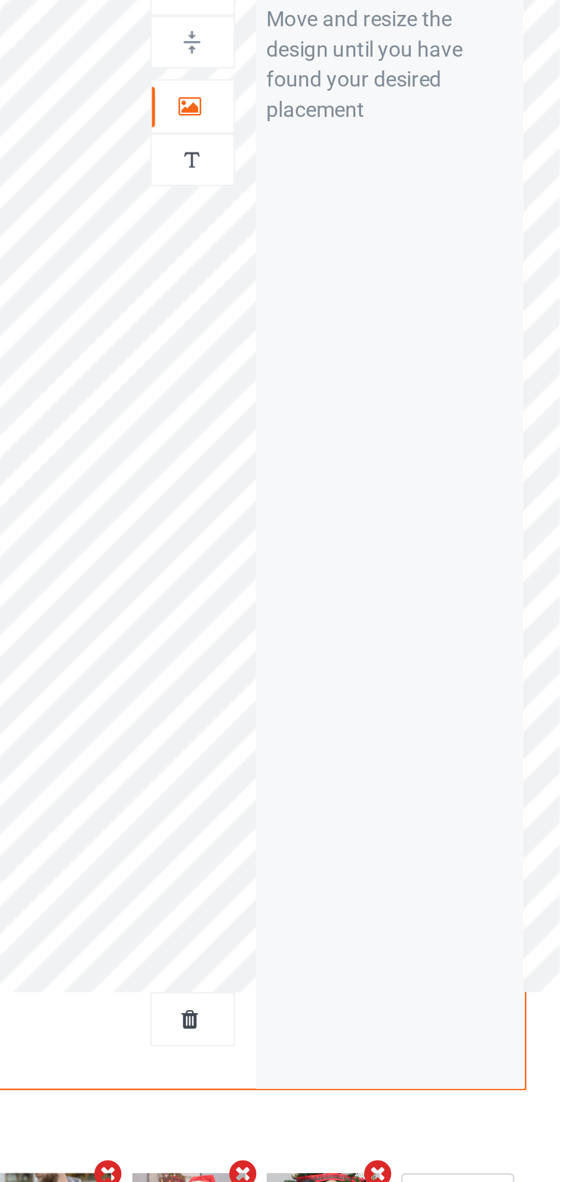
click at [372, 122] on icon at bounding box center [376, 123] width 10 height 8
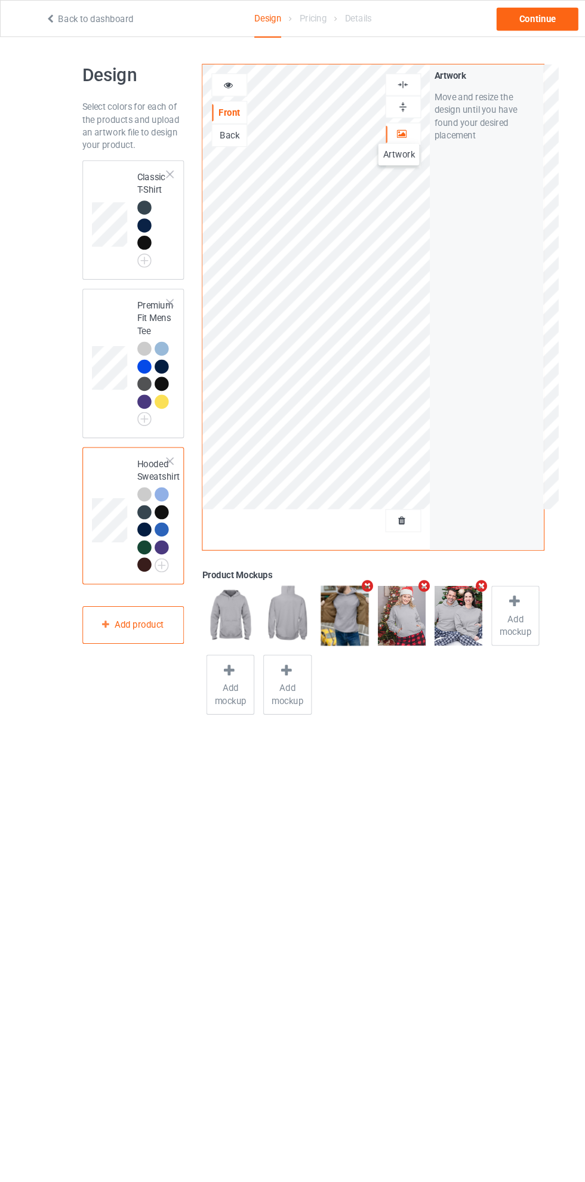
click at [384, 79] on div at bounding box center [377, 78] width 32 height 11
click at [113, 158] on td at bounding box center [104, 206] width 36 height 102
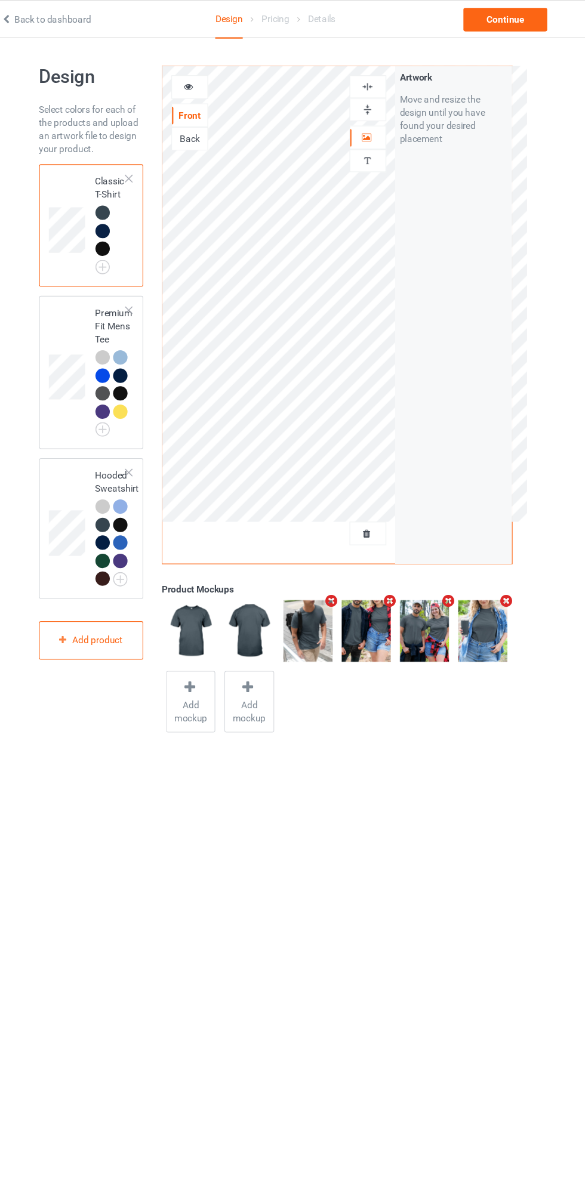
click at [383, 84] on div at bounding box center [377, 78] width 32 height 11
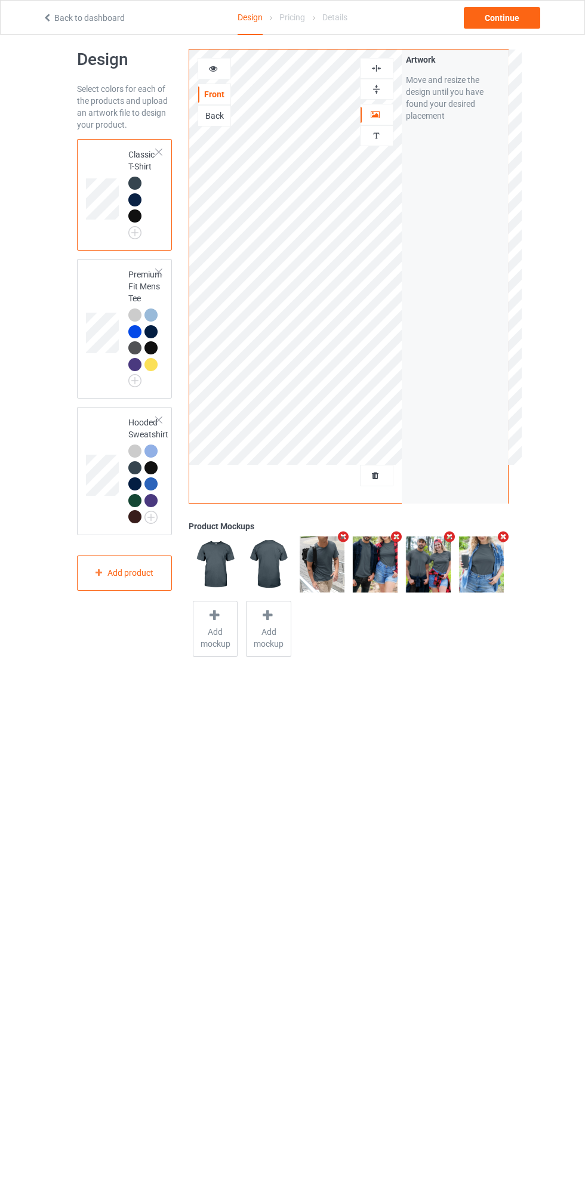
scroll to position [13, 0]
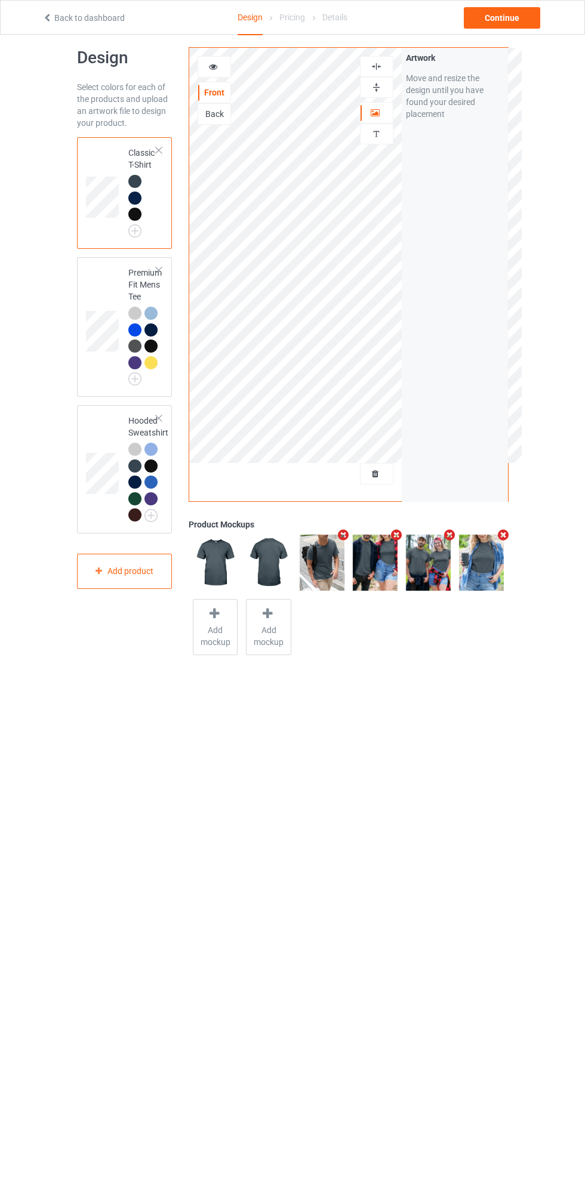
click at [0, 0] on img at bounding box center [0, 0] width 0 height 0
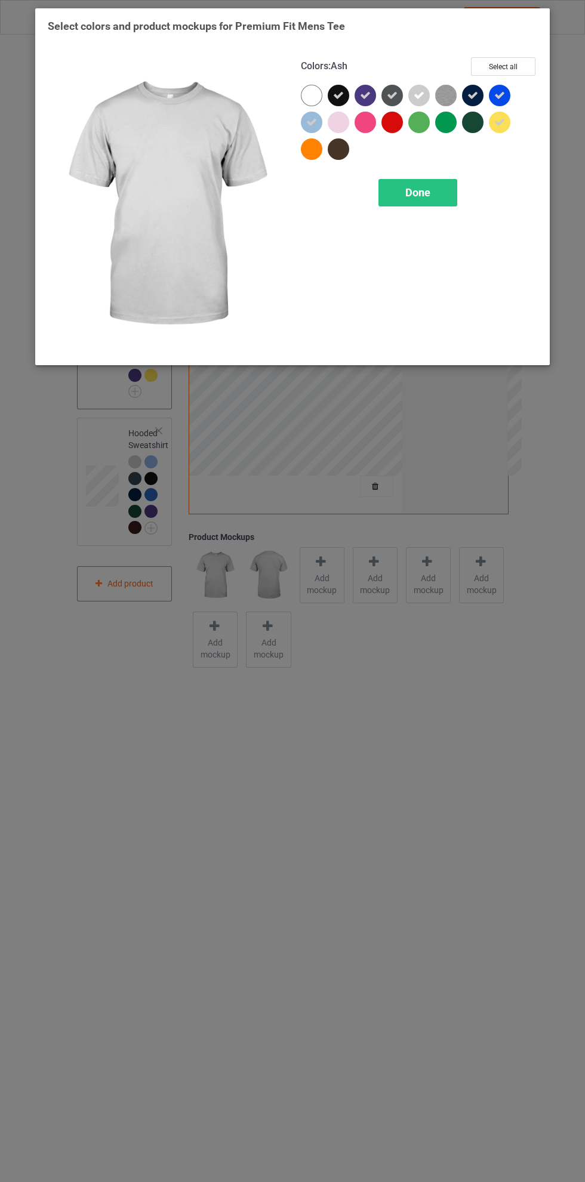
click at [515, 129] on div at bounding box center [502, 125] width 27 height 27
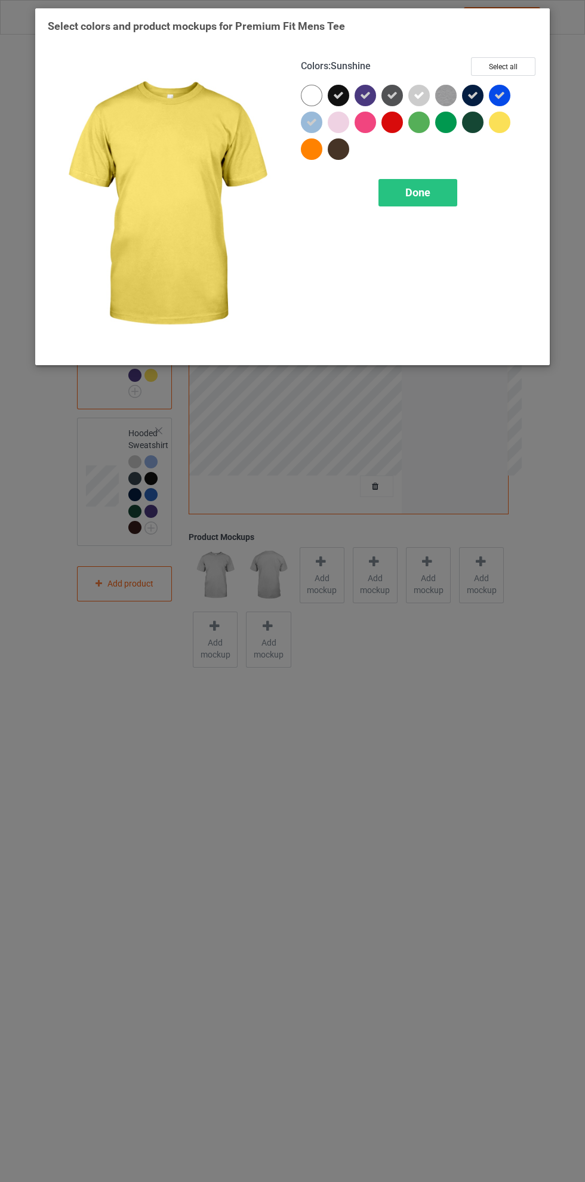
click at [449, 186] on div "Done" at bounding box center [417, 192] width 79 height 27
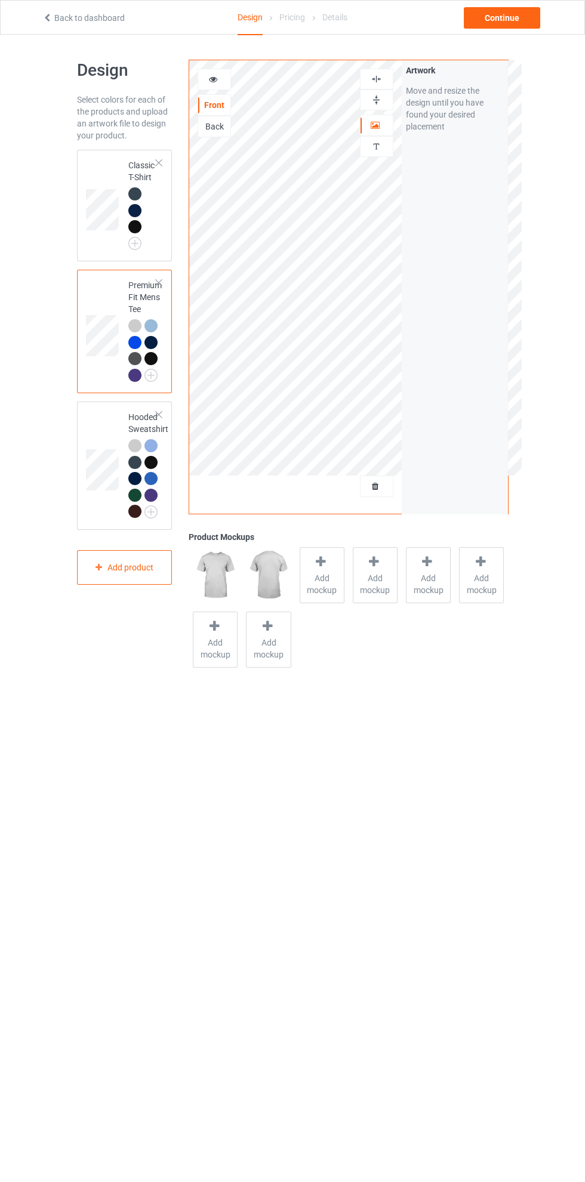
click at [110, 171] on td at bounding box center [104, 206] width 36 height 102
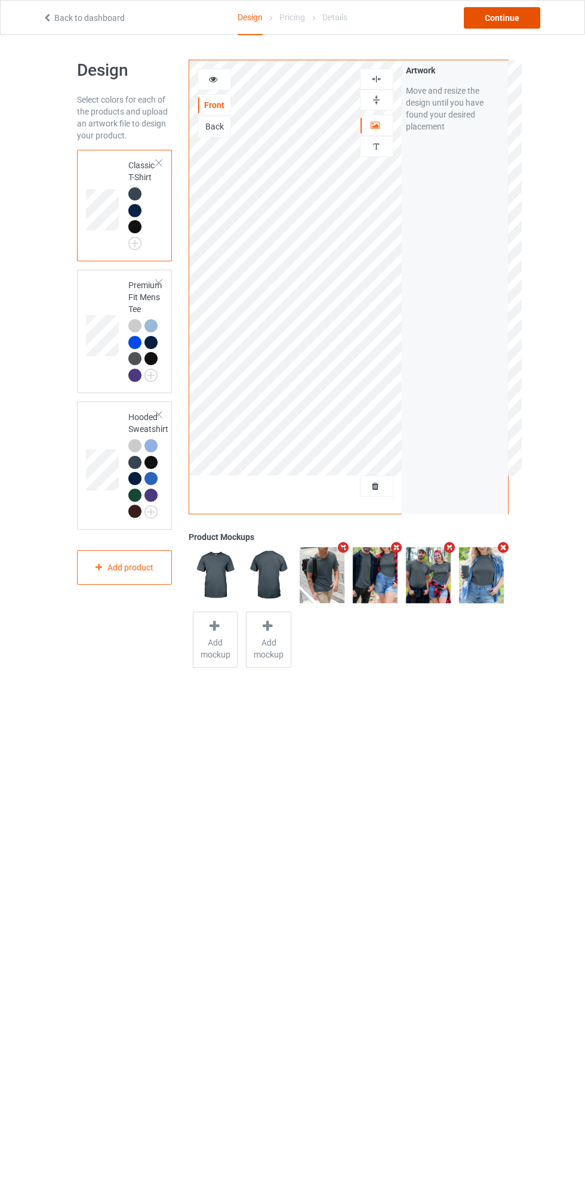
click at [529, 24] on div "Continue" at bounding box center [502, 17] width 76 height 21
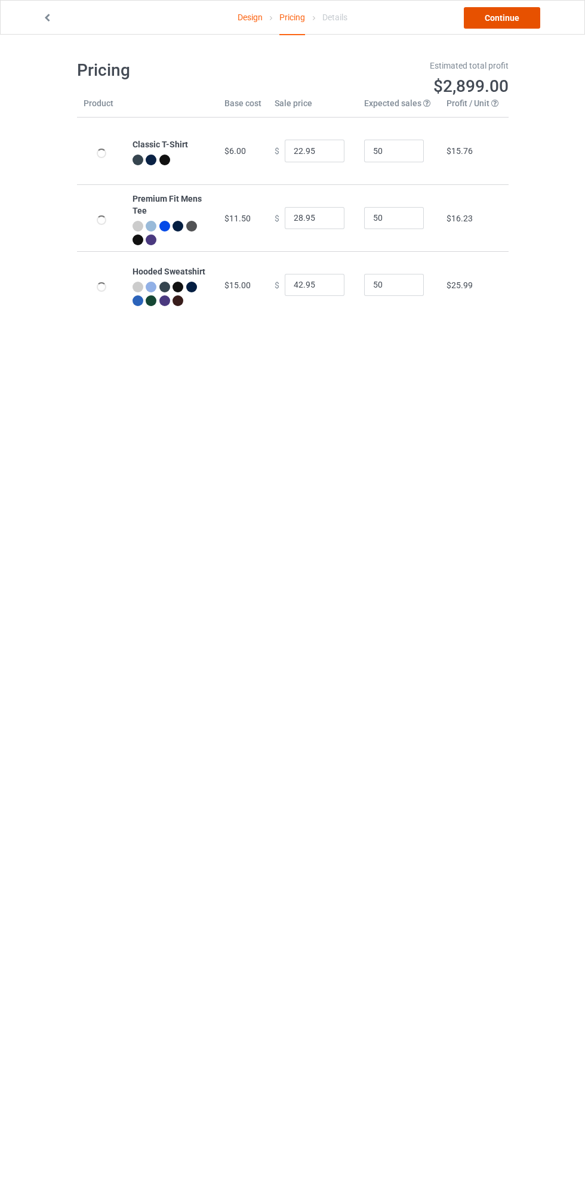
click at [501, 23] on link "Continue" at bounding box center [502, 17] width 76 height 21
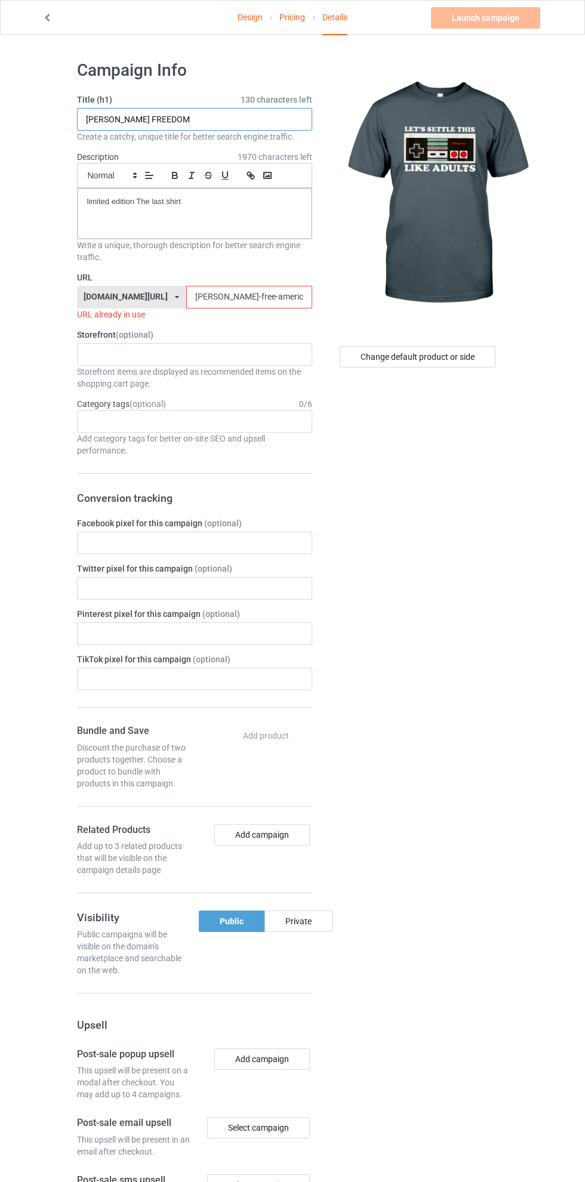
click at [224, 121] on input "CHARLIE KIRK FREEDOM" at bounding box center [194, 119] width 235 height 23
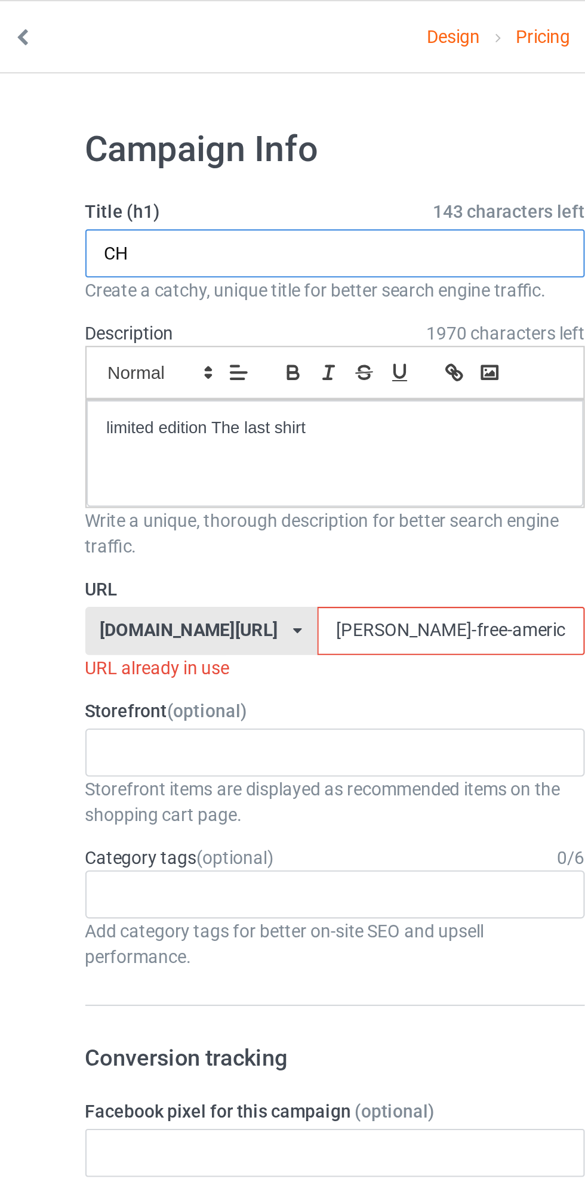
type input "C"
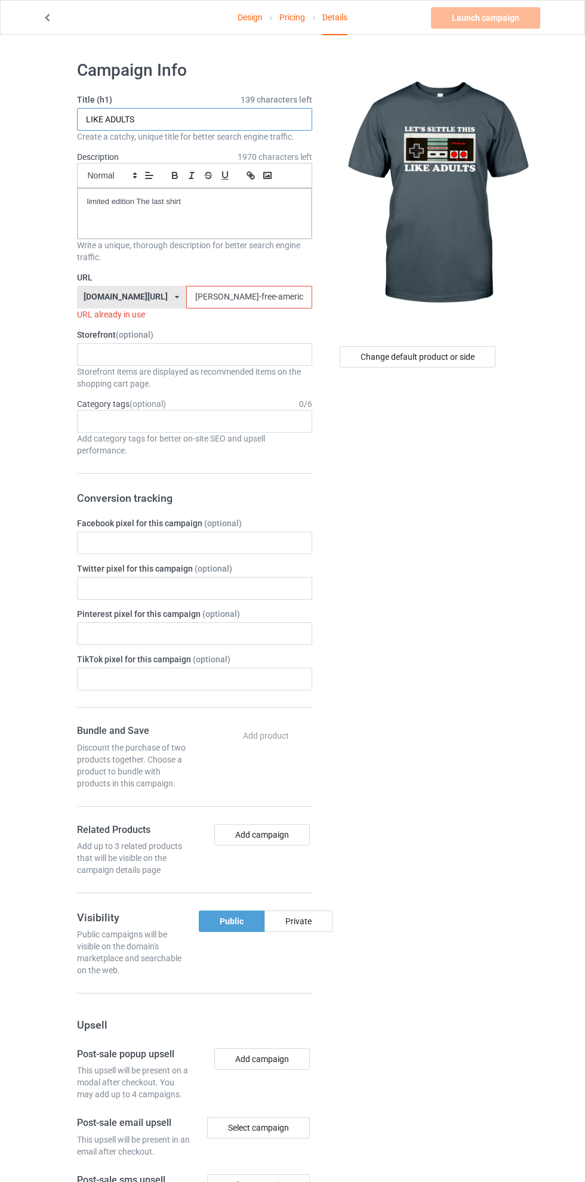
type input "LIKE ADULTS"
click at [218, 209] on div "limited edition The last shirt" at bounding box center [195, 214] width 234 height 50
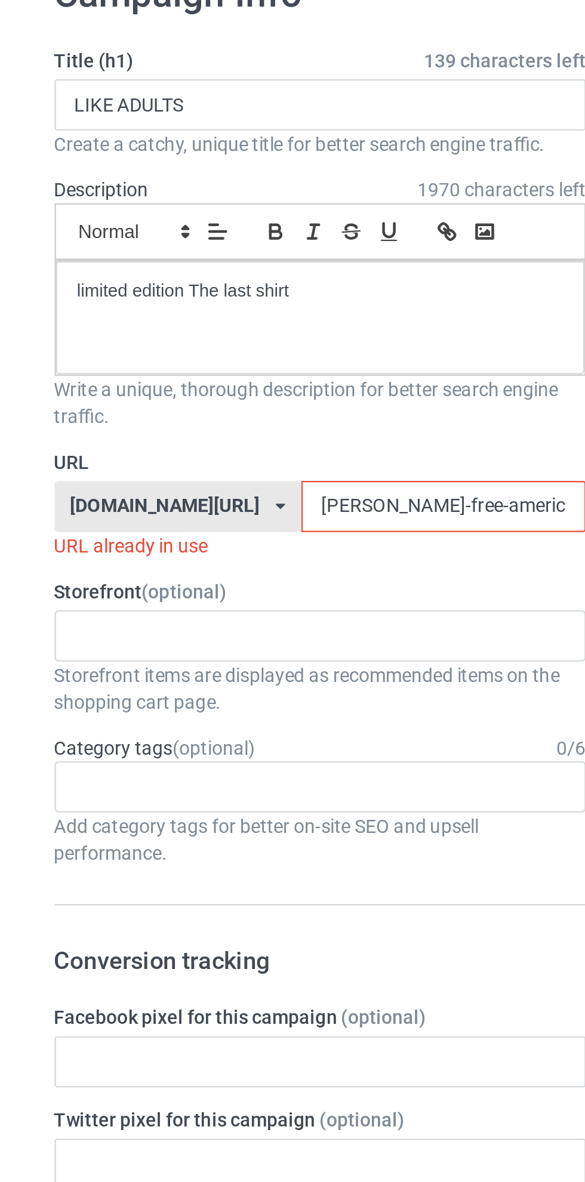
click at [186, 297] on input "kirk-free-america25shirt079g" at bounding box center [249, 297] width 126 height 23
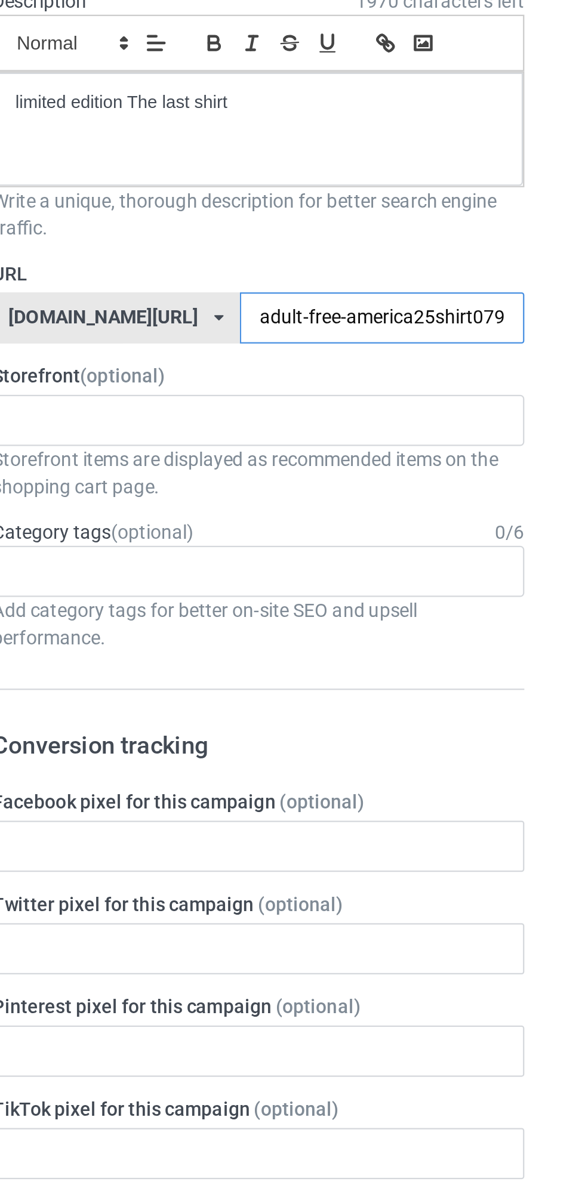
type input "adults-free-america25shirt079g"
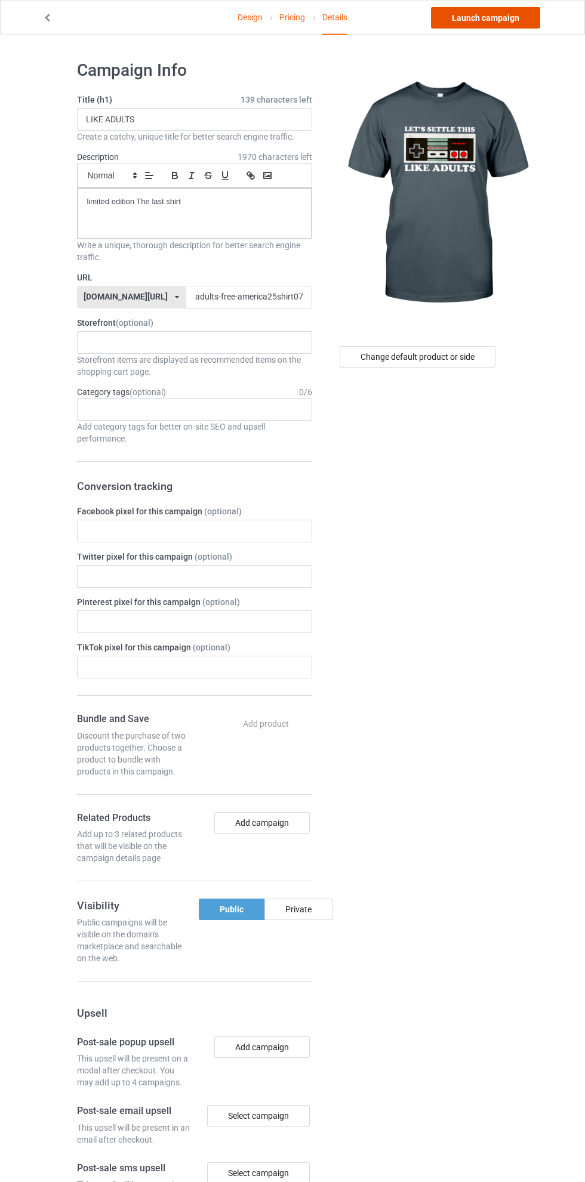
click at [492, 17] on link "Launch campaign" at bounding box center [485, 17] width 109 height 21
